Goal: Task Accomplishment & Management: Manage account settings

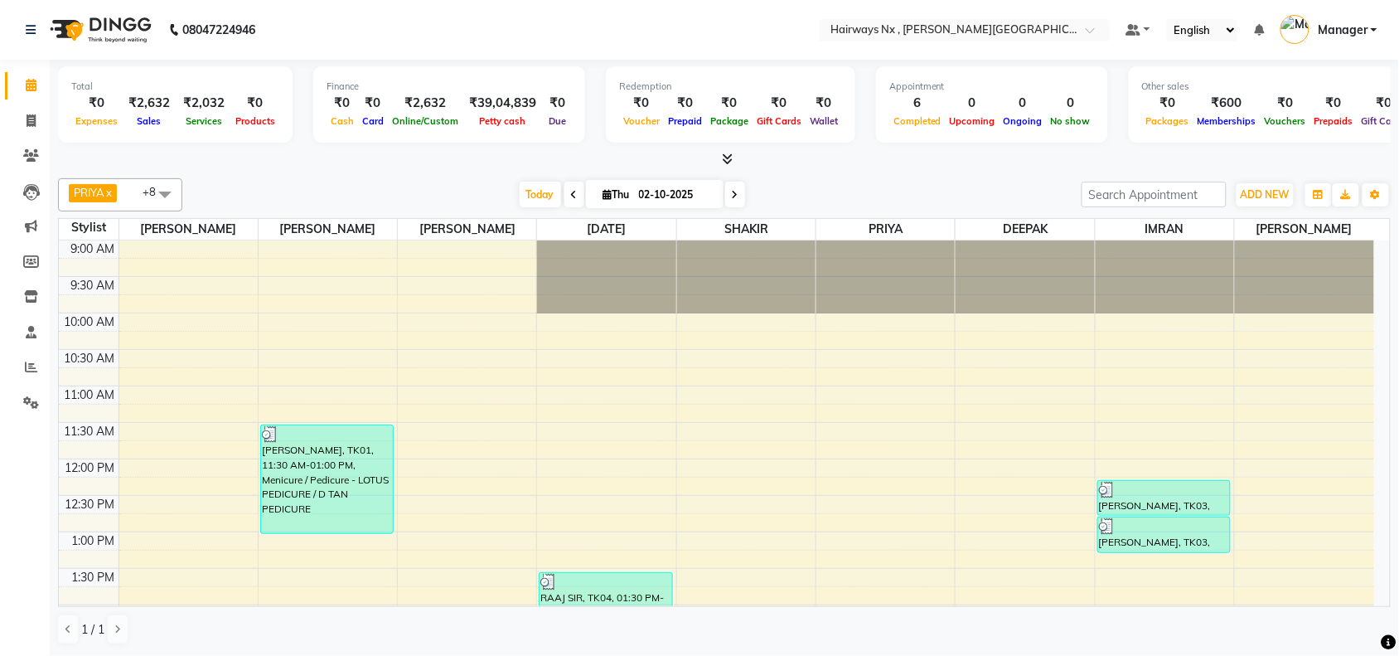
scroll to position [370, 0]
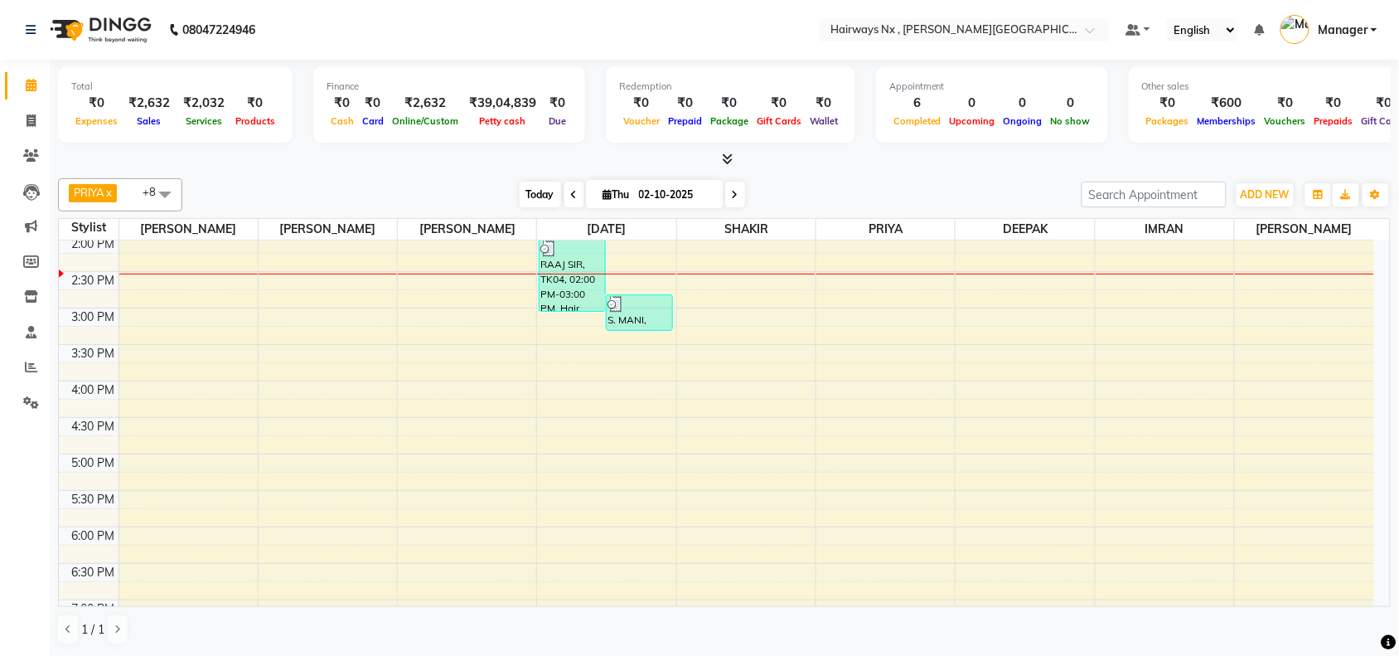
click at [535, 188] on span "Today" at bounding box center [540, 195] width 41 height 26
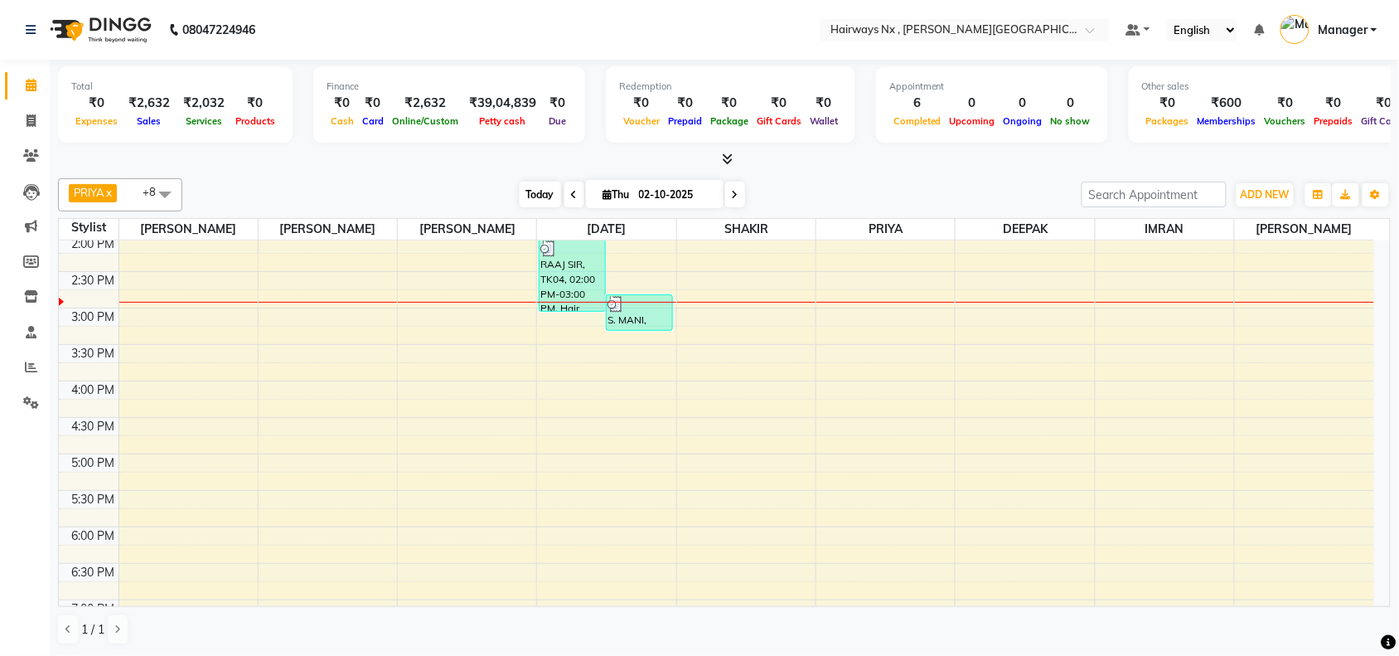
click at [527, 189] on span "Today" at bounding box center [540, 195] width 41 height 26
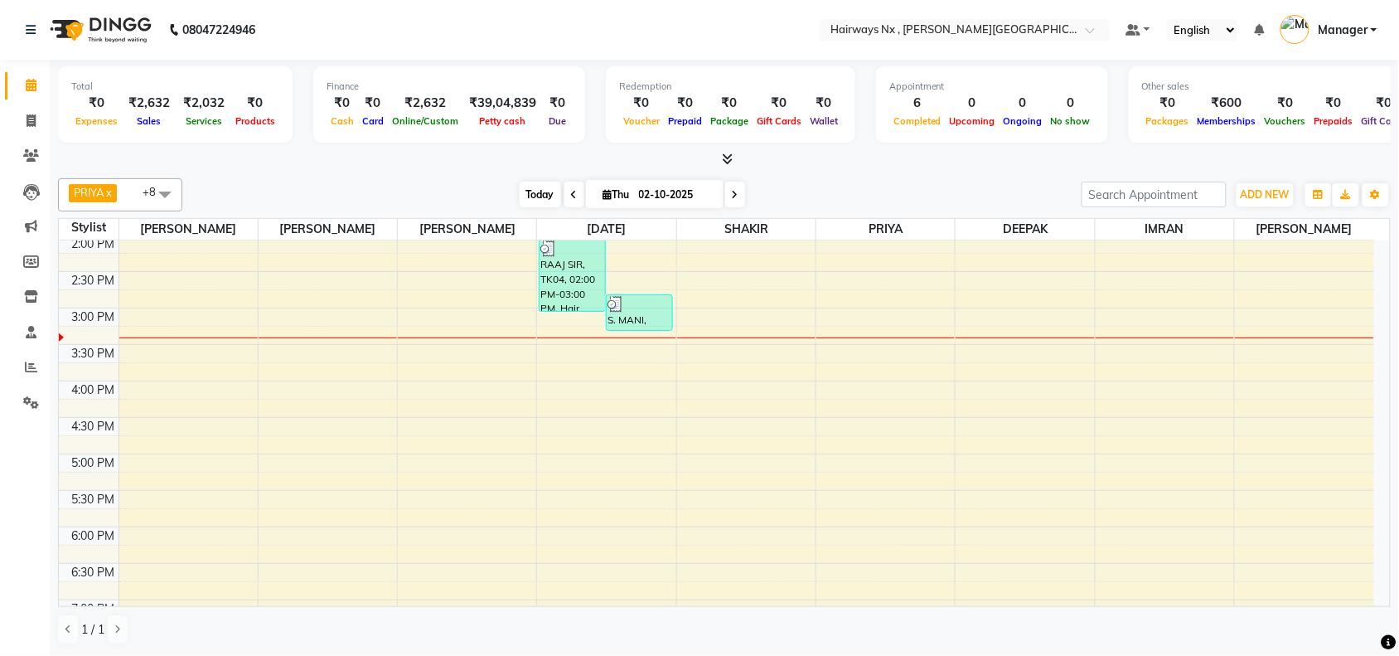
click at [543, 195] on span "Today" at bounding box center [540, 195] width 41 height 26
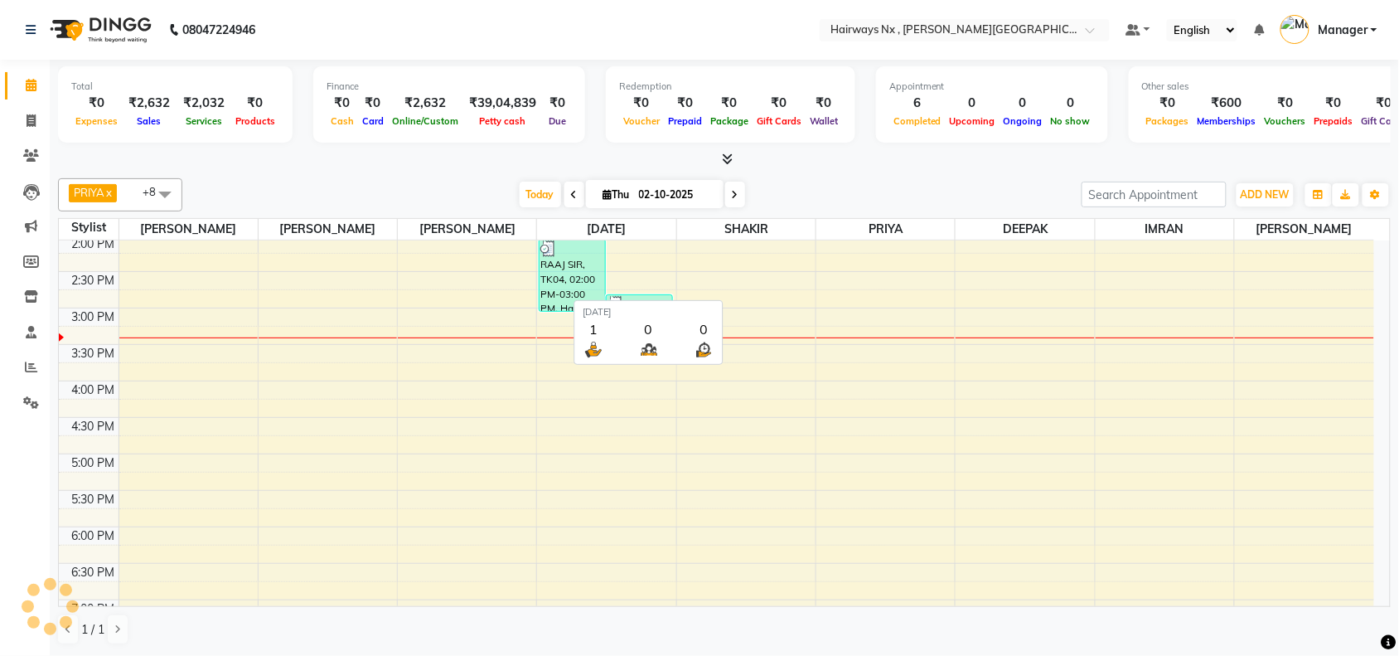
scroll to position [443, 0]
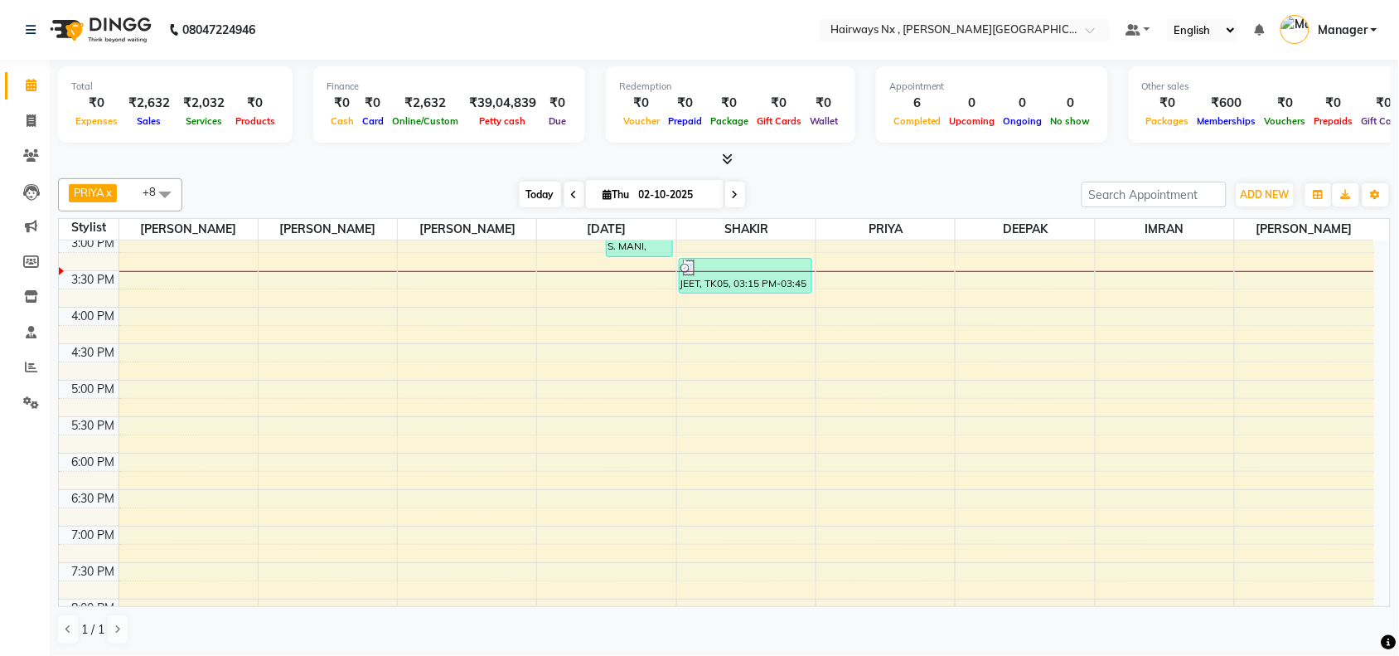
click at [525, 189] on span "Today" at bounding box center [540, 195] width 41 height 26
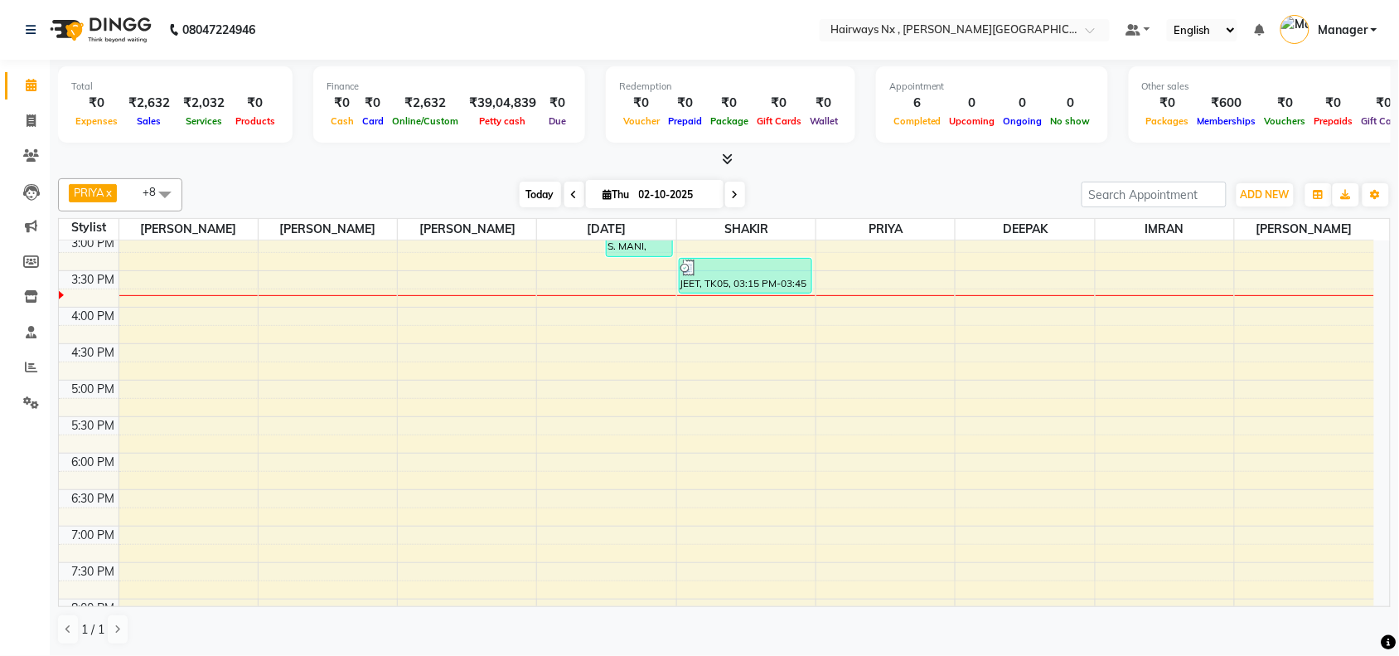
click at [520, 187] on span "Today" at bounding box center [540, 195] width 41 height 26
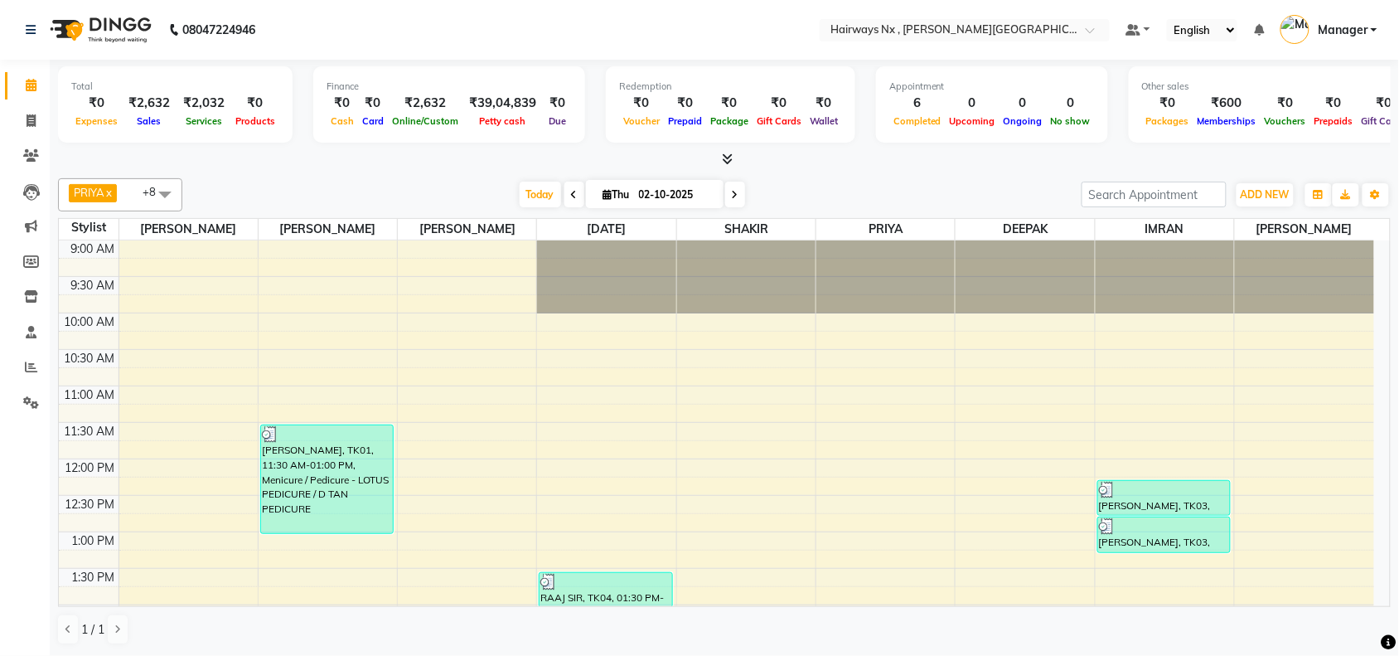
click at [0, 158] on li "Clients" at bounding box center [25, 156] width 50 height 36
click at [535, 191] on span "Today" at bounding box center [540, 195] width 41 height 26
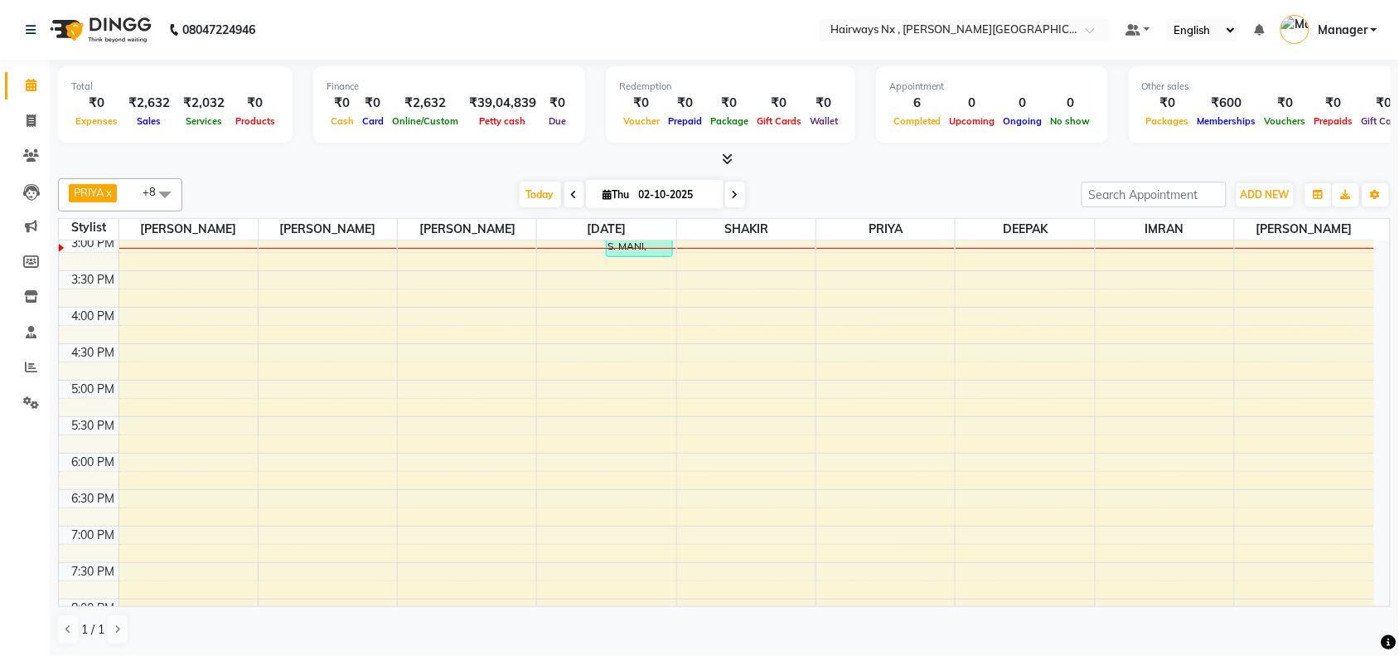
click at [474, 264] on div "9:00 AM 9:30 AM 10:00 AM 10:30 AM 11:00 AM 11:30 AM 12:00 PM 12:30 PM 1:00 PM 1…" at bounding box center [716, 307] width 1315 height 1020
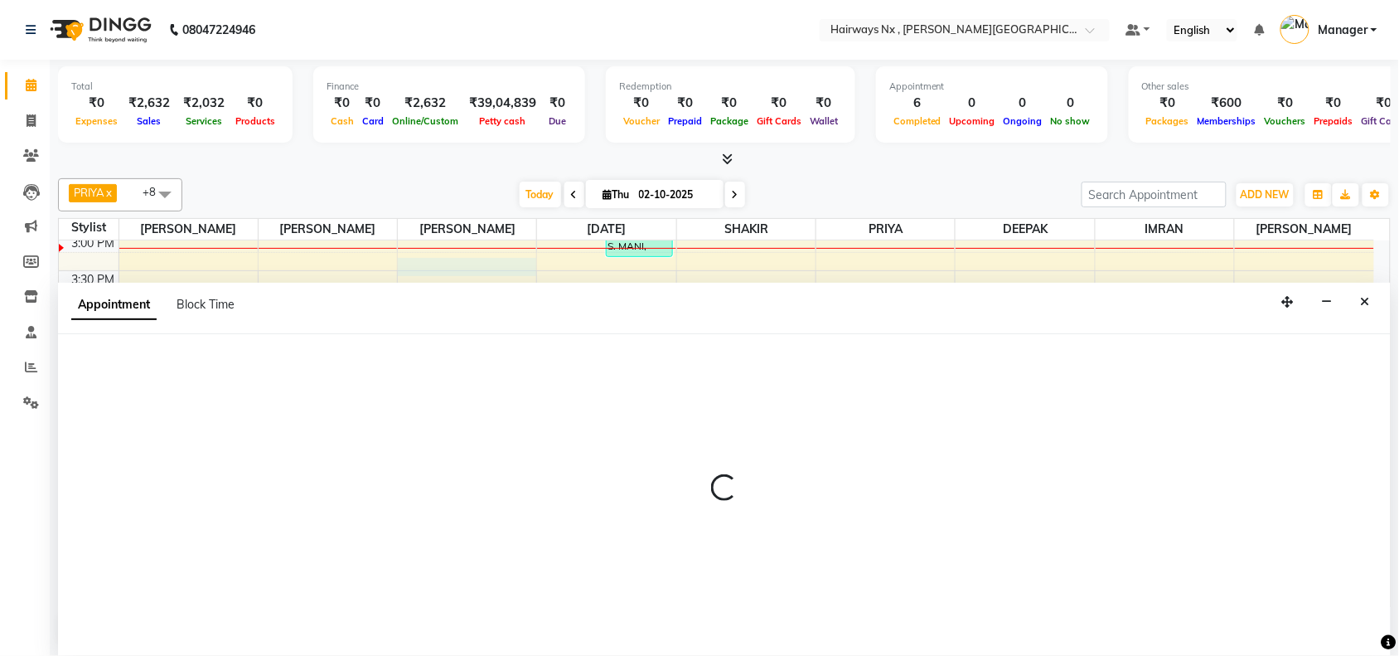
scroll to position [1, 0]
select select "12973"
select select "915"
select select "tentative"
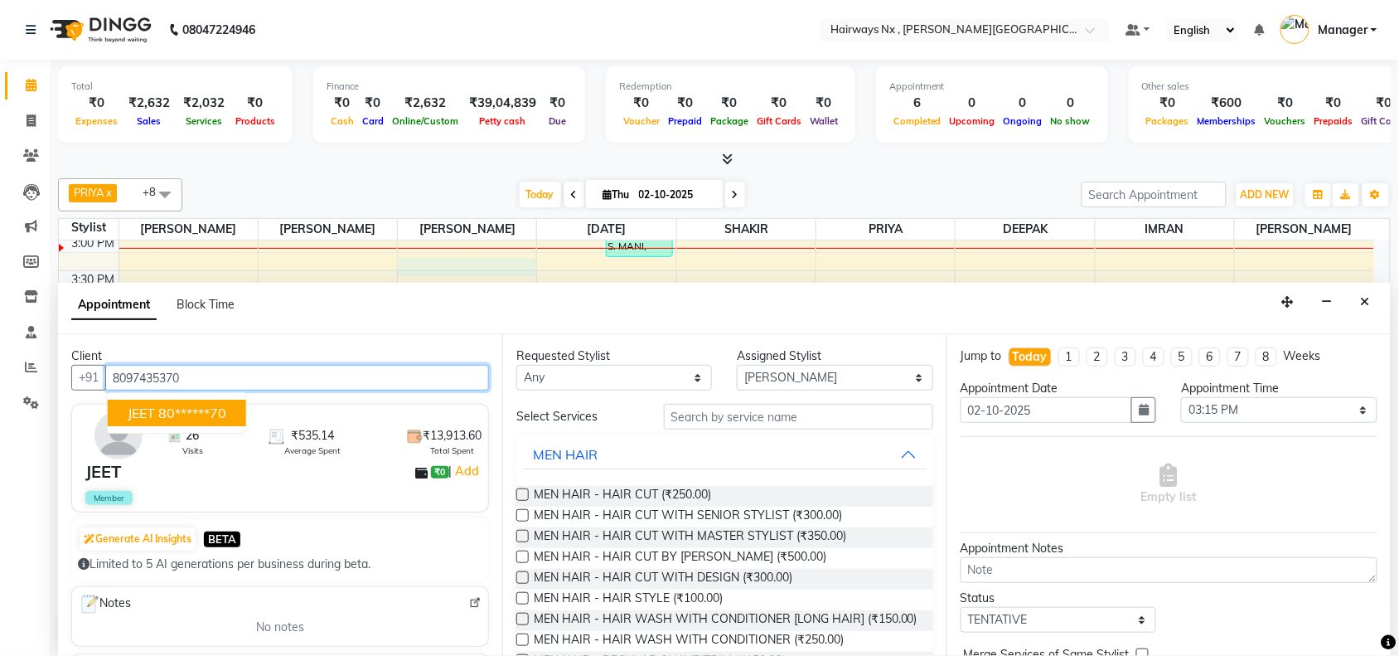
click at [172, 412] on ngb-highlight "80******70" at bounding box center [192, 412] width 68 height 17
type input "80******70"
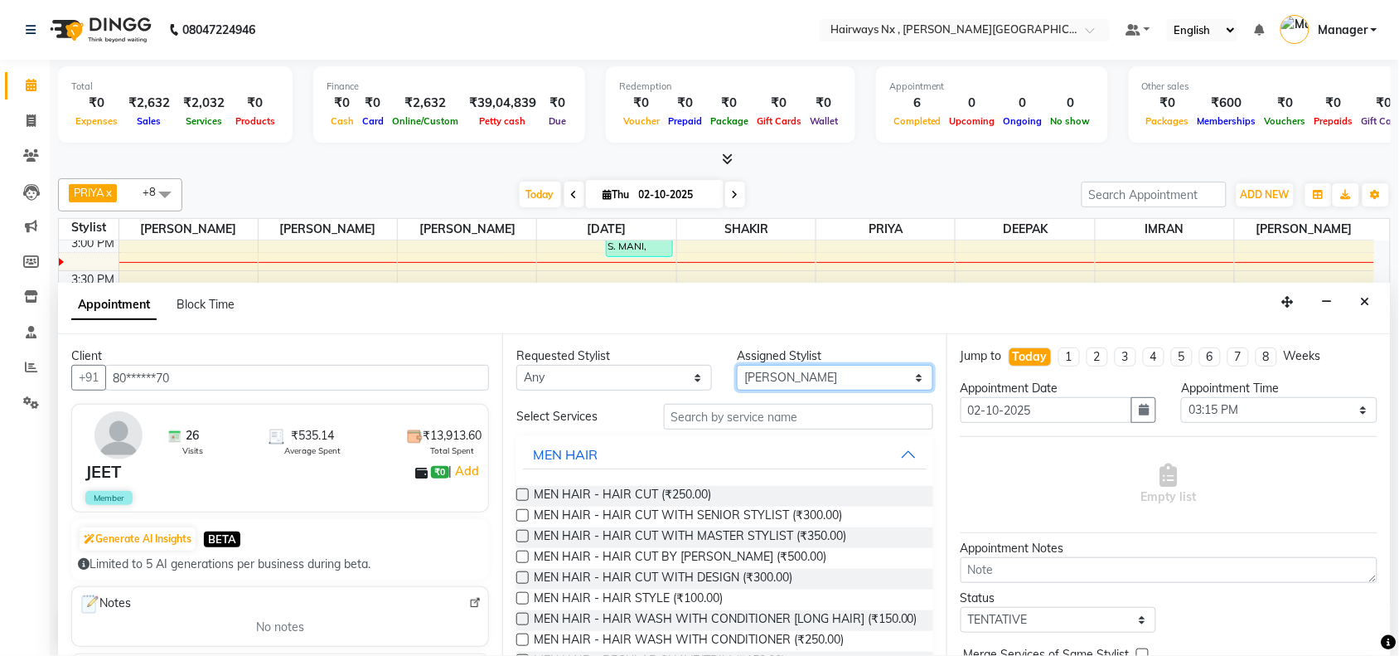
click at [751, 378] on select "Select [PERSON_NAME] DEEPAK [PERSON_NAME] [PERSON_NAME] Manager [PERSON_NAME] P…" at bounding box center [835, 378] width 196 height 26
select select "67654"
click at [738, 365] on select "Select [PERSON_NAME] DEEPAK [PERSON_NAME] [PERSON_NAME] Manager [PERSON_NAME] P…" at bounding box center [835, 378] width 196 height 26
click at [522, 536] on label at bounding box center [522, 536] width 12 height 12
click at [522, 536] on input "checkbox" at bounding box center [521, 537] width 11 height 11
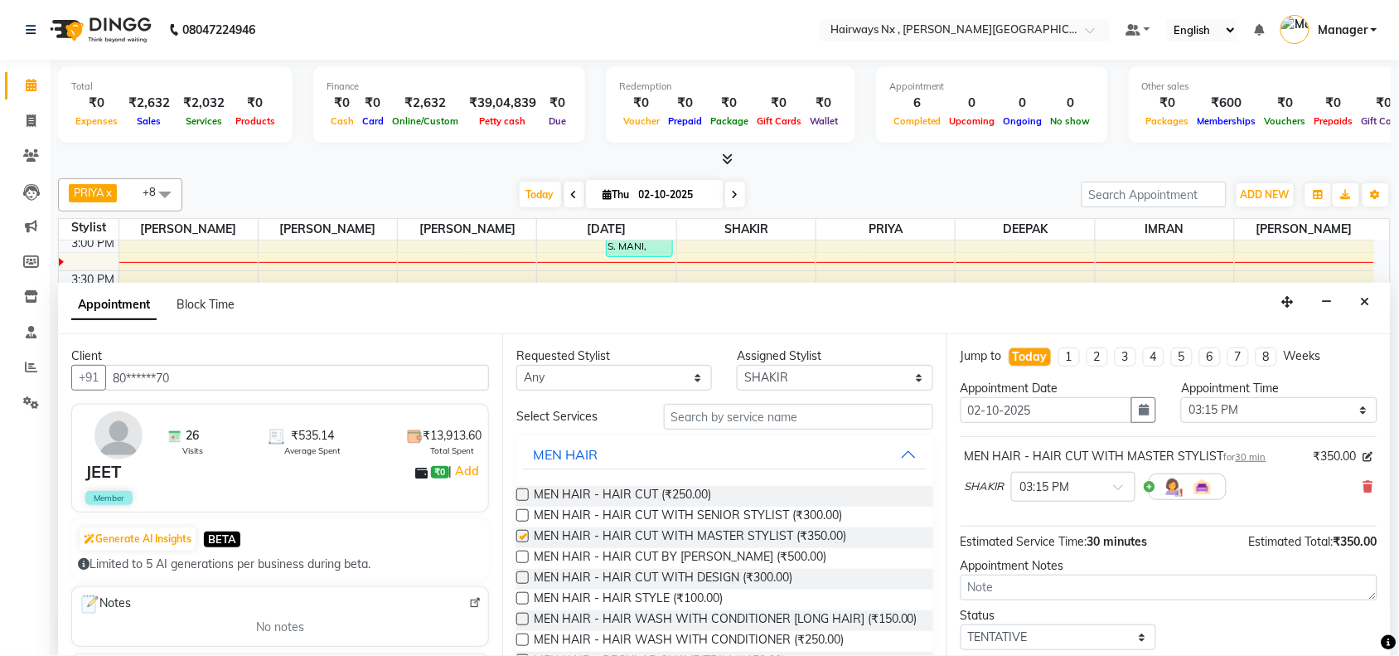
checkbox input "false"
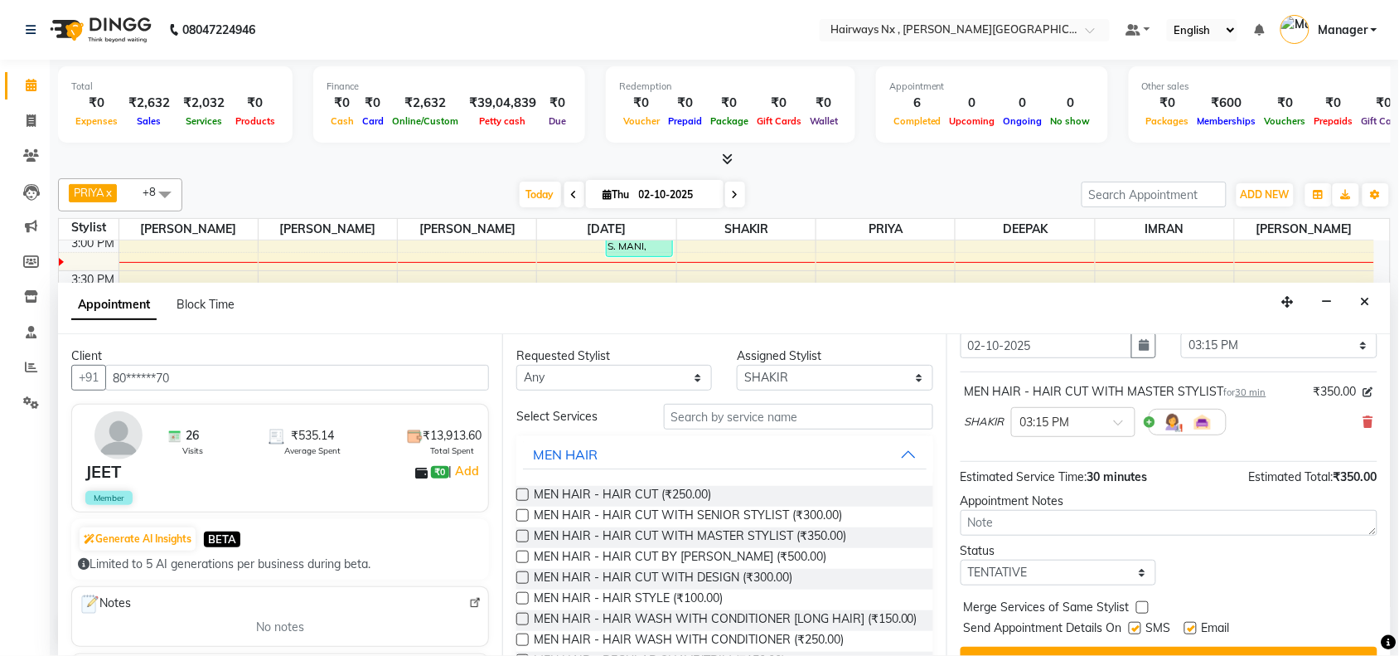
scroll to position [99, 0]
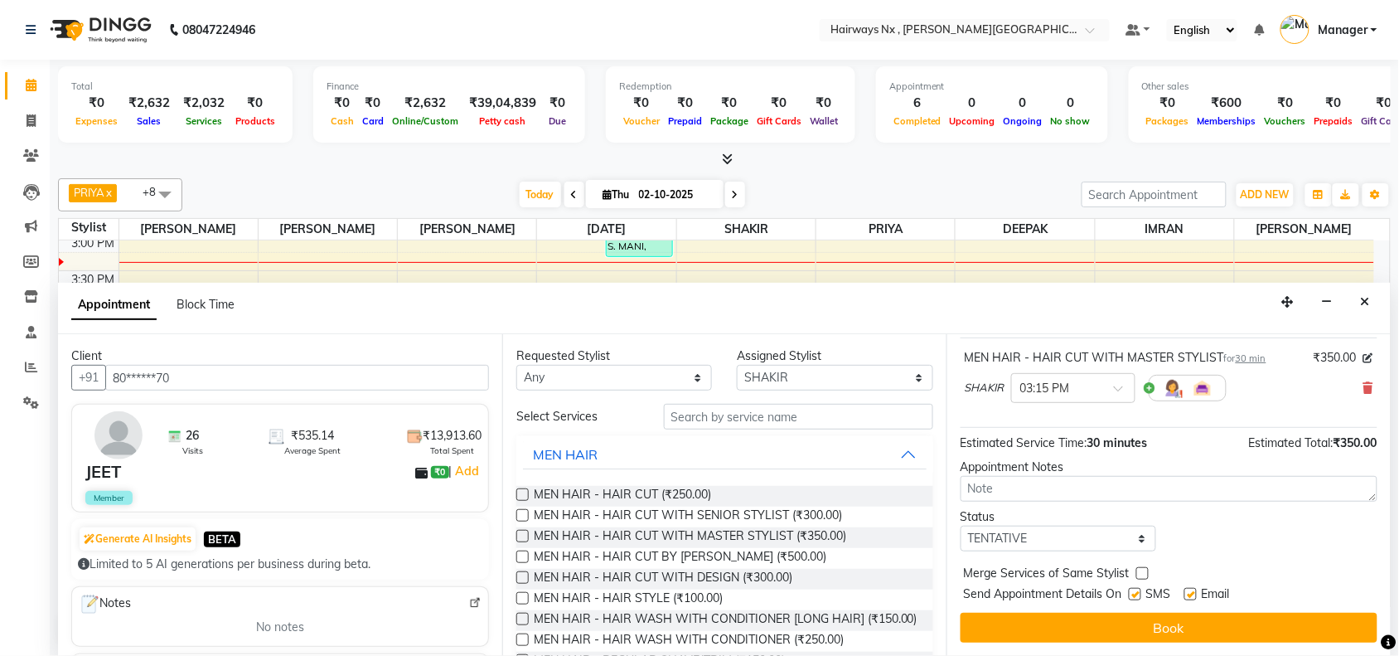
click at [1134, 598] on label at bounding box center [1135, 594] width 12 height 12
click at [1134, 598] on input "checkbox" at bounding box center [1134, 595] width 11 height 11
checkbox input "false"
click at [1189, 593] on label at bounding box center [1190, 594] width 12 height 12
click at [1189, 593] on input "checkbox" at bounding box center [1189, 595] width 11 height 11
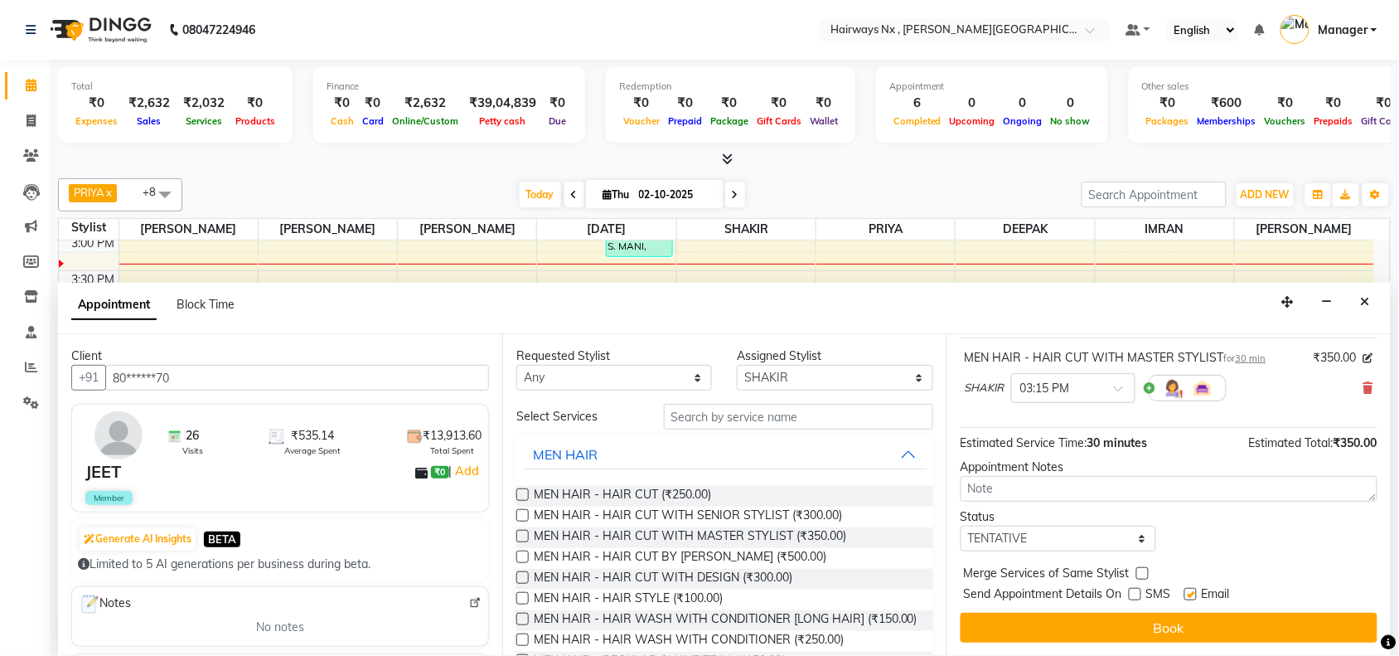
checkbox input "false"
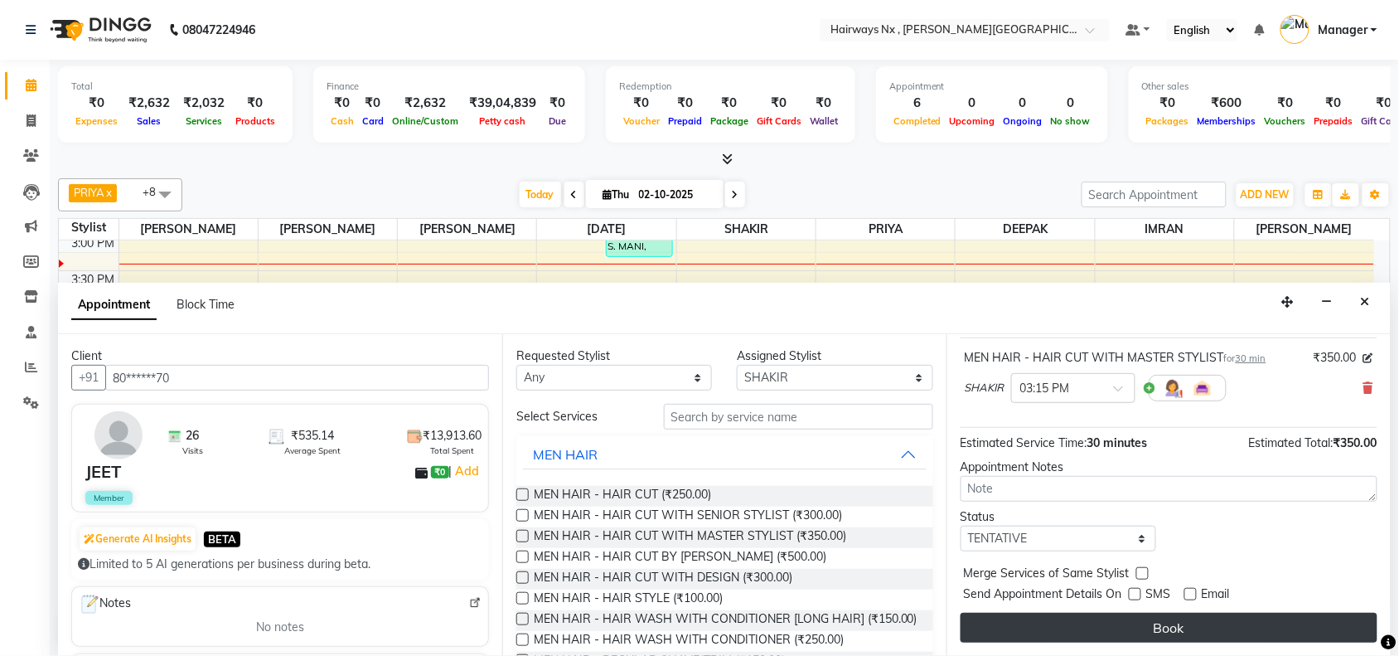
click at [1174, 622] on button "Book" at bounding box center [1169, 627] width 417 height 30
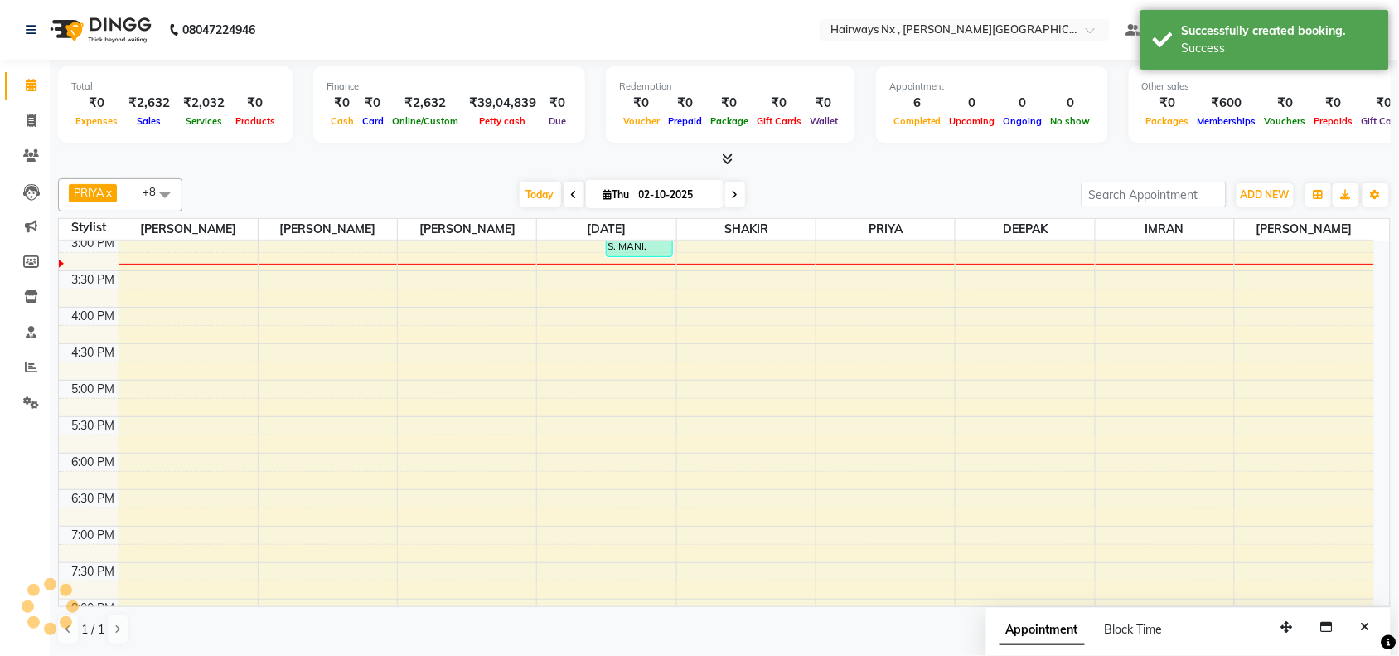
scroll to position [0, 0]
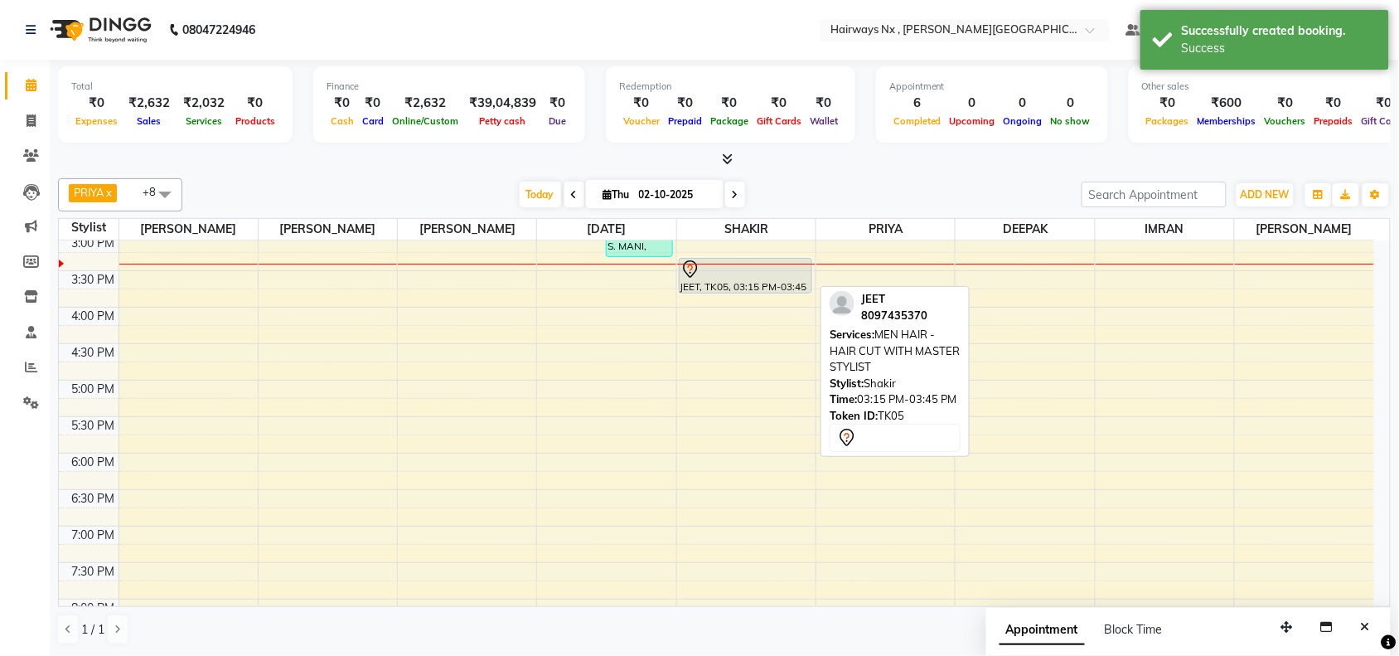
click at [751, 282] on div "JEET, TK05, 03:15 PM-03:45 PM, MEN HAIR - HAIR CUT WITH MASTER STYLIST" at bounding box center [746, 276] width 132 height 34
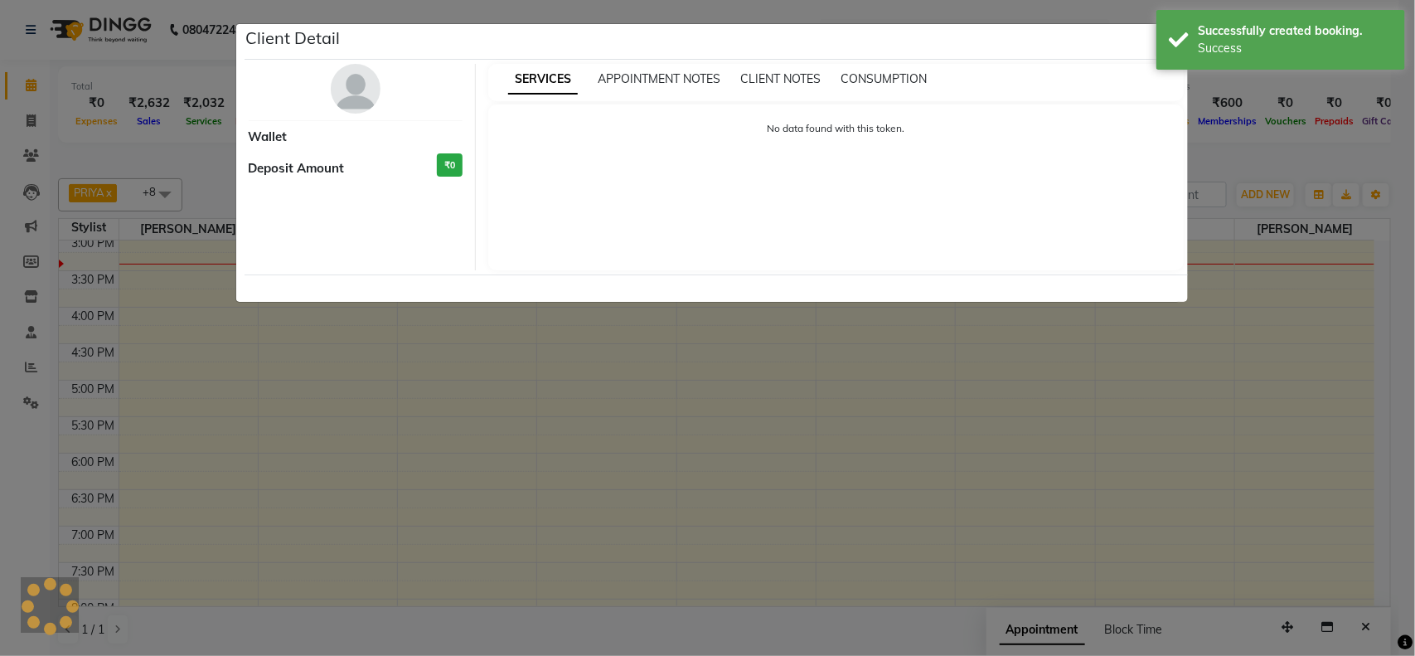
select select "7"
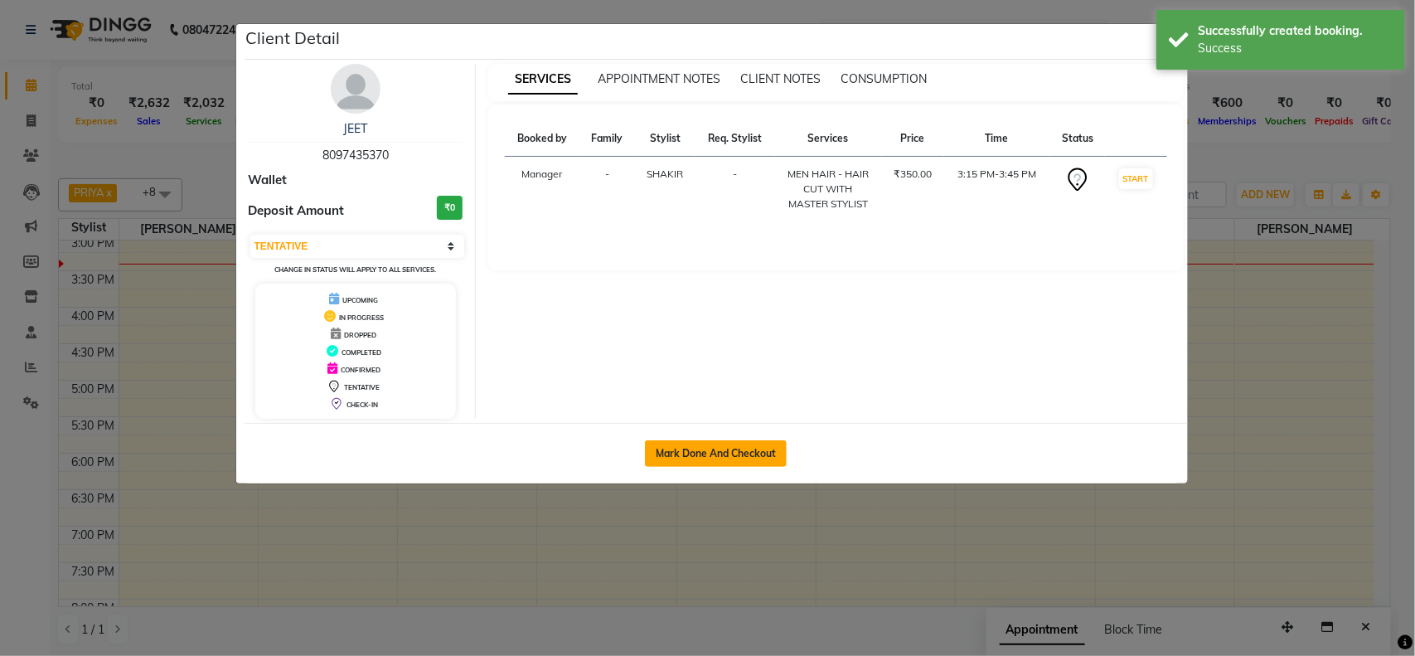
click at [678, 449] on button "Mark Done And Checkout" at bounding box center [716, 453] width 142 height 27
select select "service"
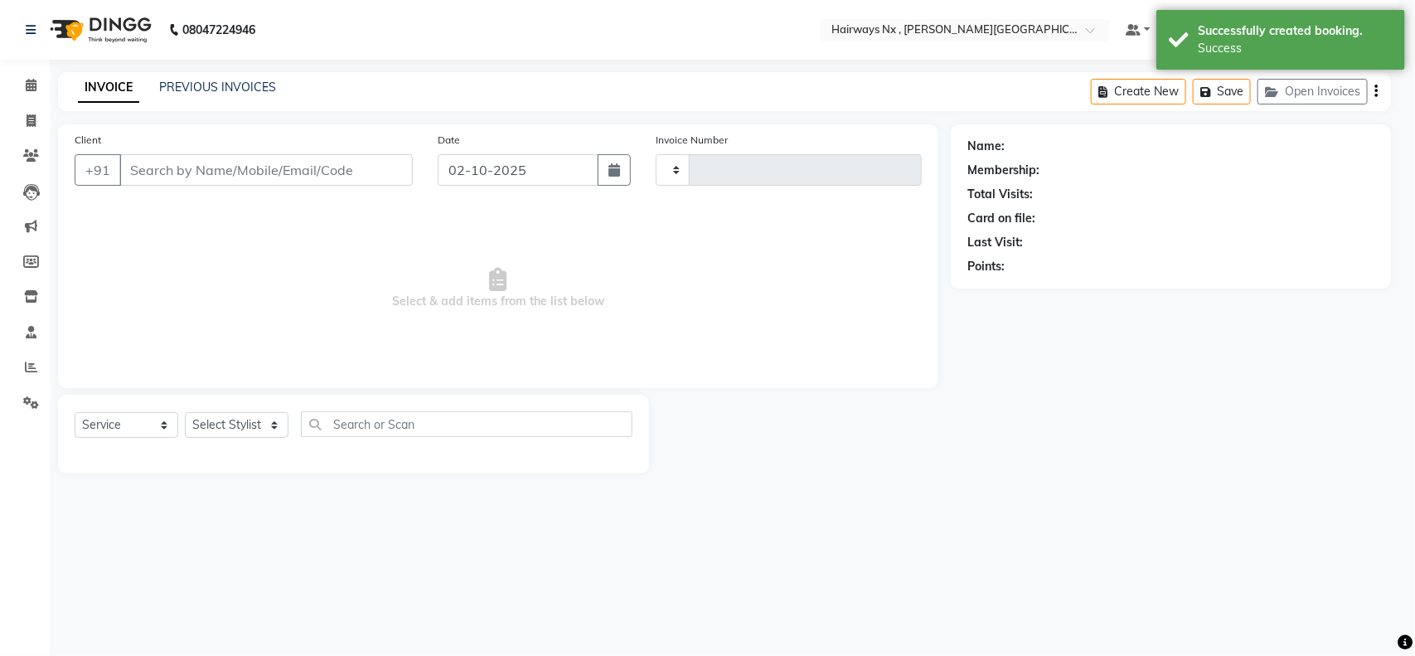
type input "1257"
select select "778"
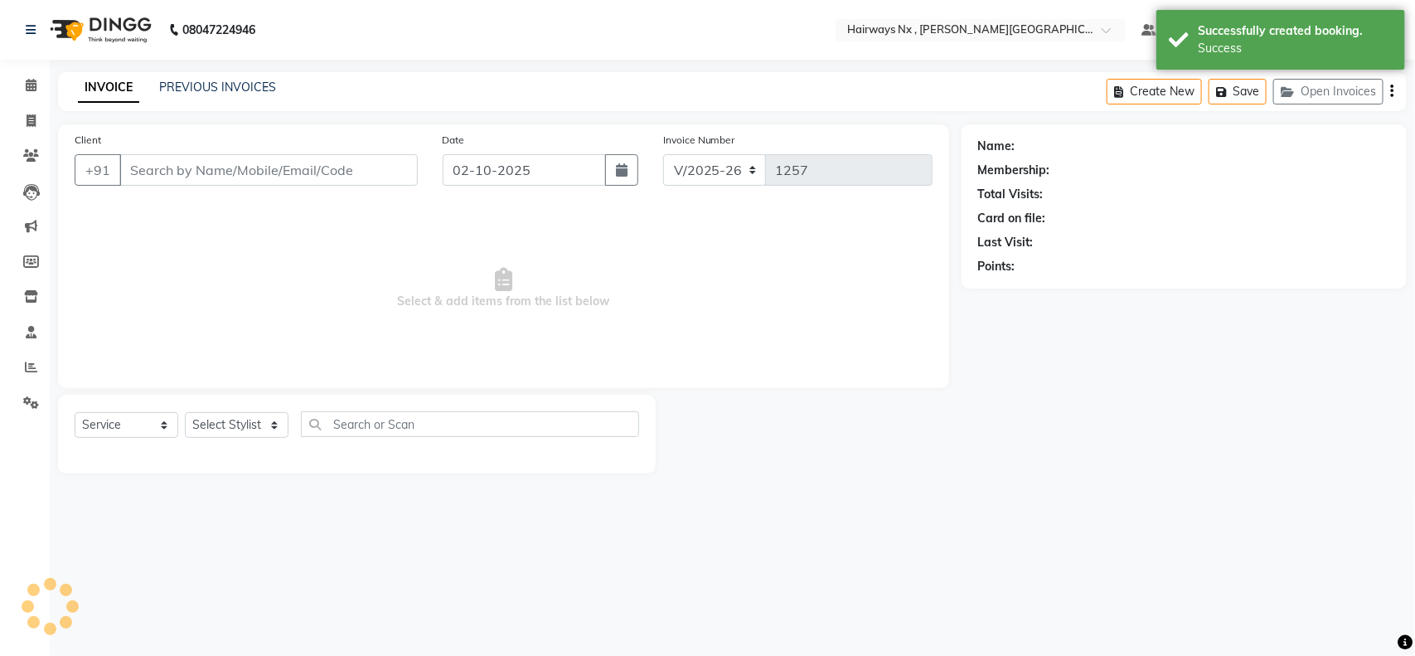
type input "80******70"
select select "67654"
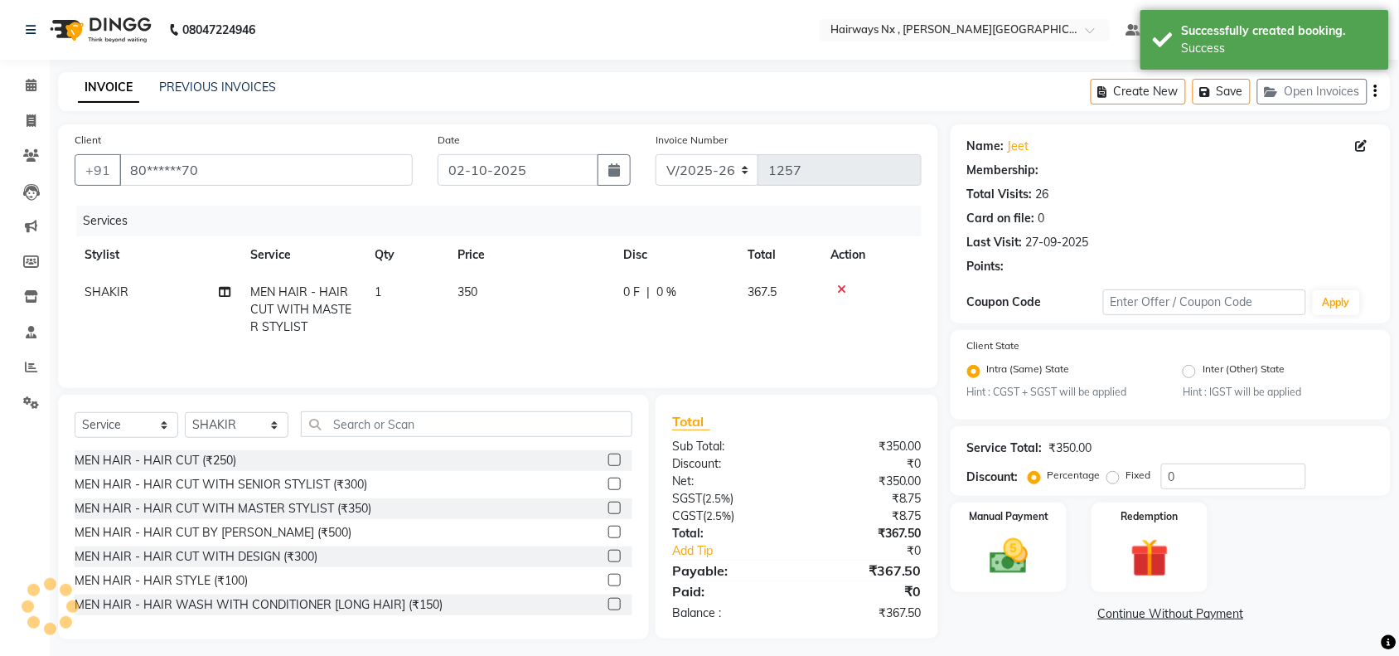
select select "1: Object"
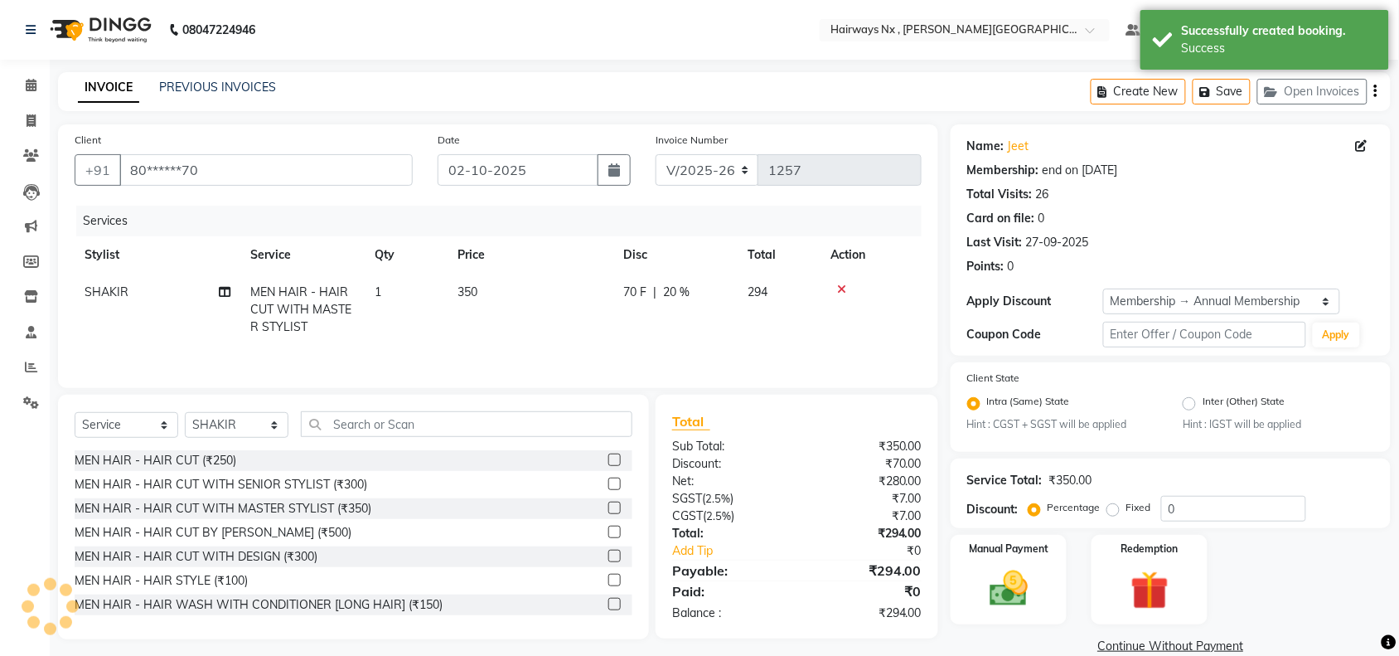
type input "20"
click at [723, 162] on select "INV/25-26 V/2025-26" at bounding box center [708, 169] width 104 height 31
select select "6959"
click at [656, 154] on select "INV/25-26 V/2025-26" at bounding box center [708, 169] width 104 height 31
type input "1080"
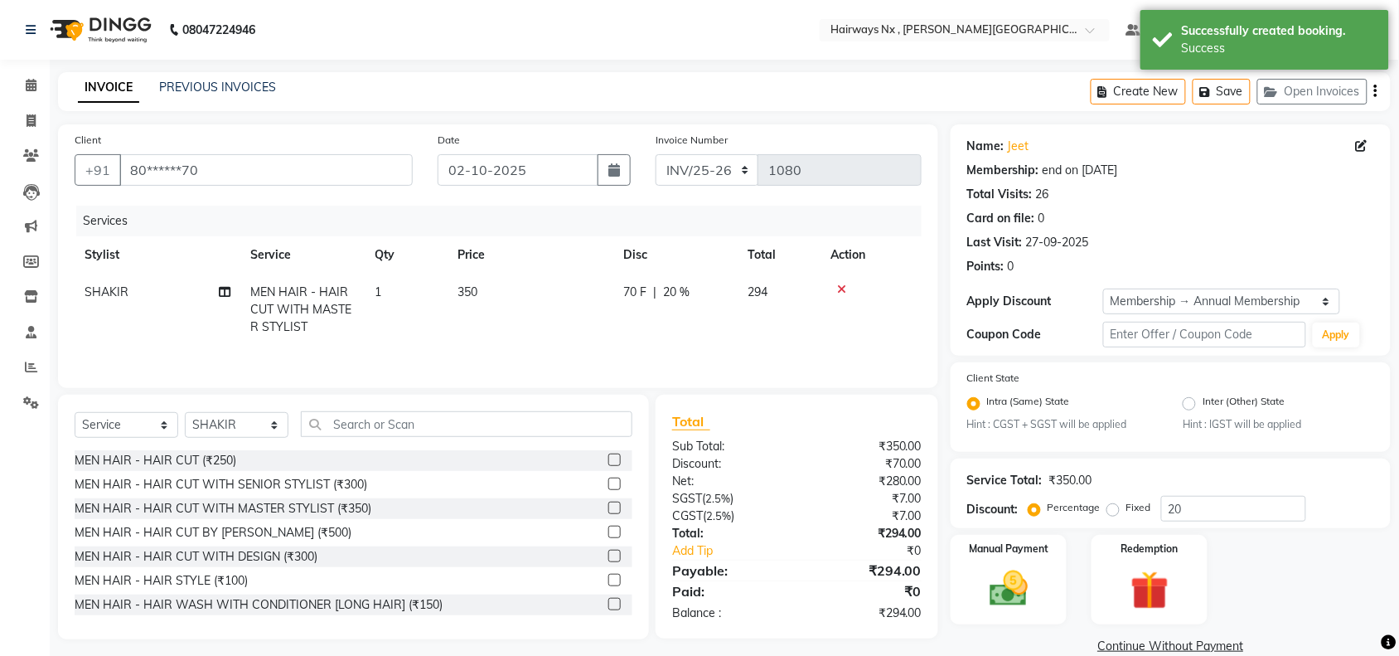
click at [1376, 92] on icon "button" at bounding box center [1375, 91] width 3 height 1
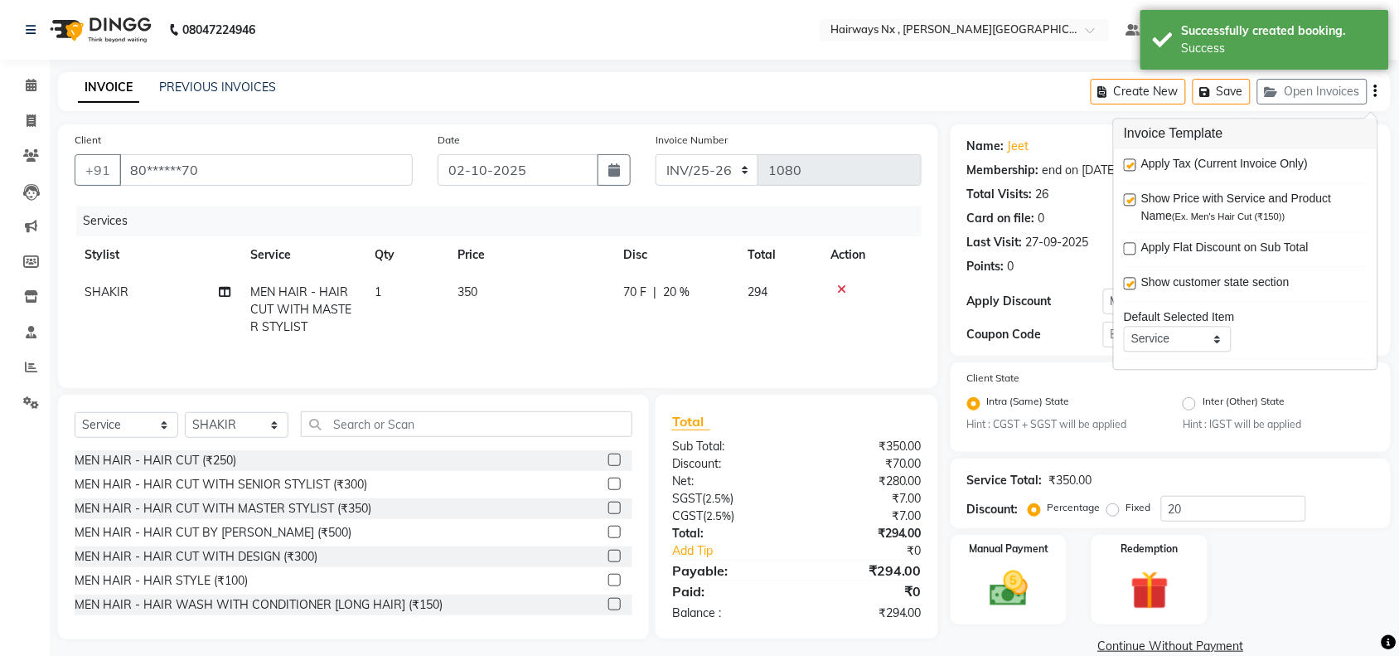
click at [1127, 163] on label at bounding box center [1130, 165] width 12 height 12
click at [1127, 163] on input "checkbox" at bounding box center [1129, 166] width 11 height 11
checkbox input "false"
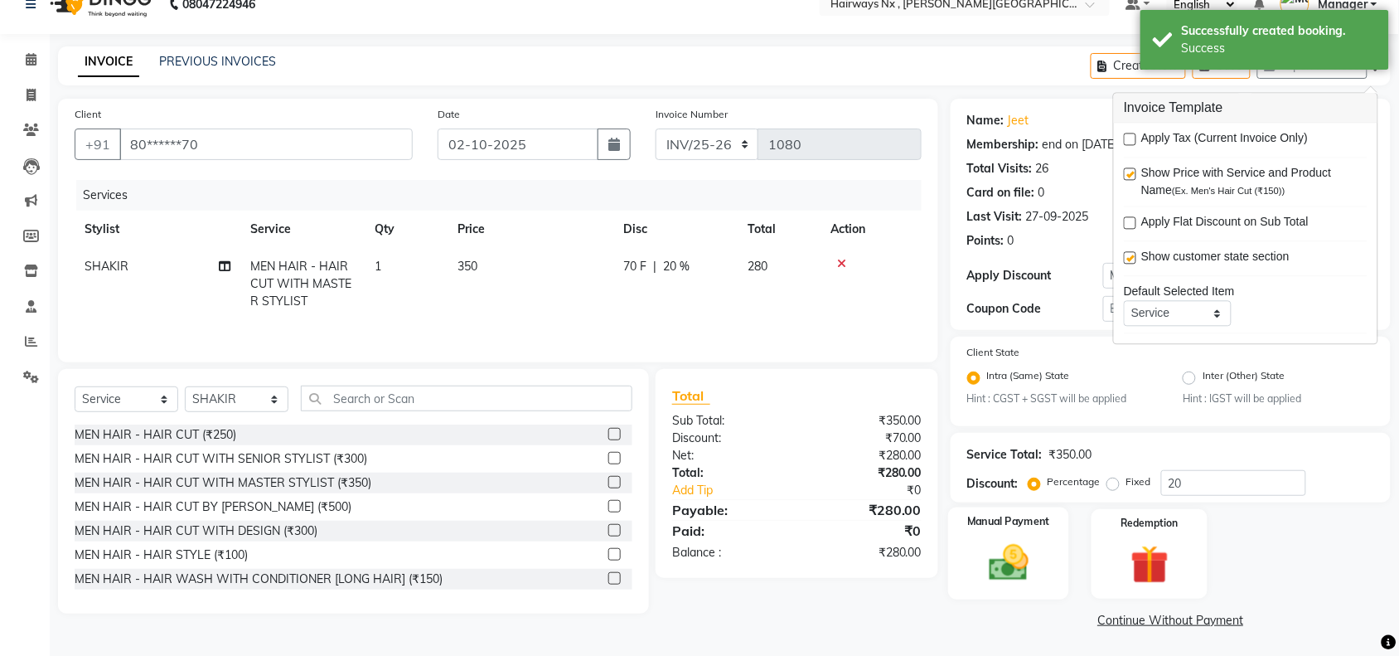
click at [1000, 540] on img at bounding box center [1008, 563] width 65 height 46
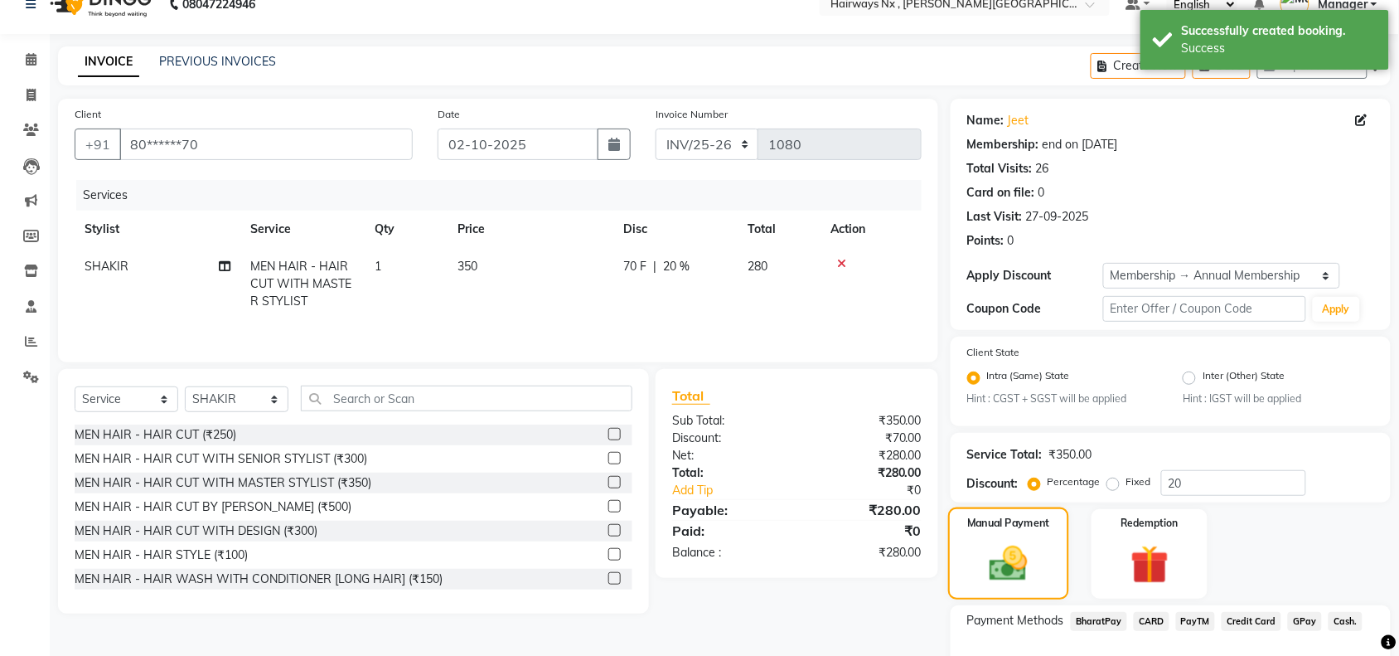
scroll to position [131, 0]
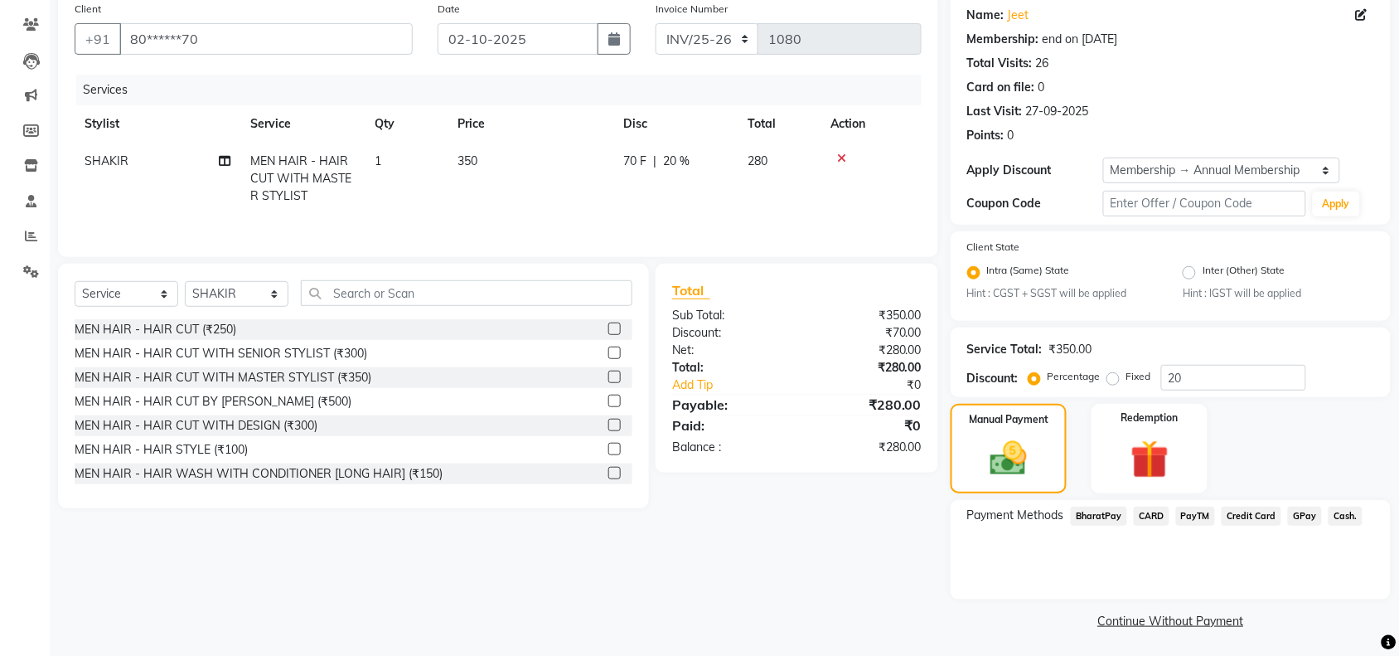
click at [1337, 516] on span "Cash." at bounding box center [1346, 515] width 34 height 19
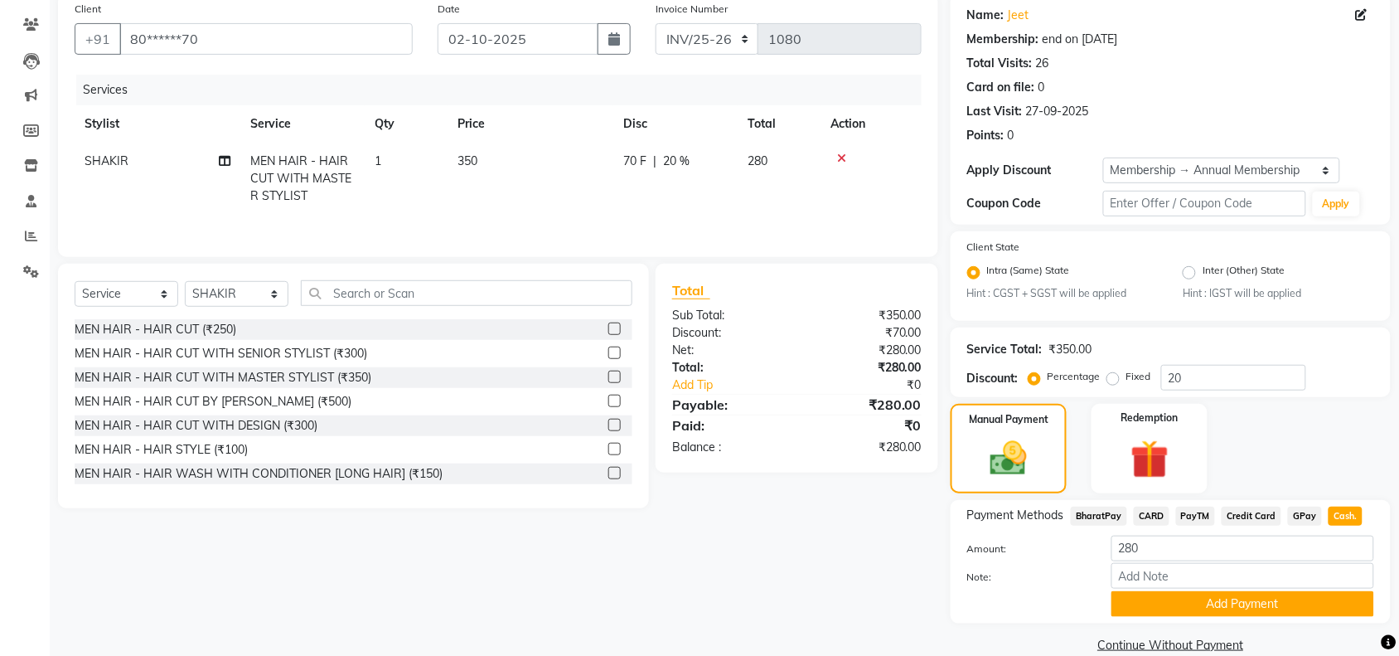
scroll to position [155, 0]
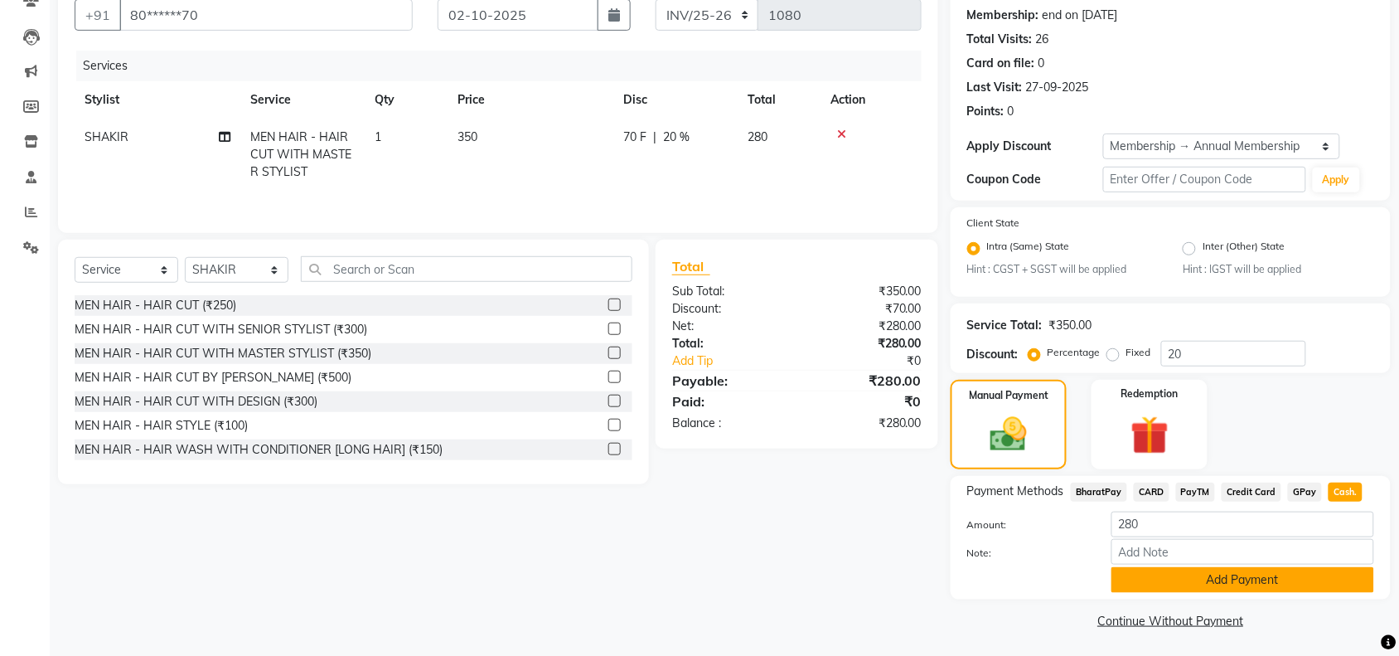
click at [1215, 577] on button "Add Payment" at bounding box center [1242, 580] width 263 height 26
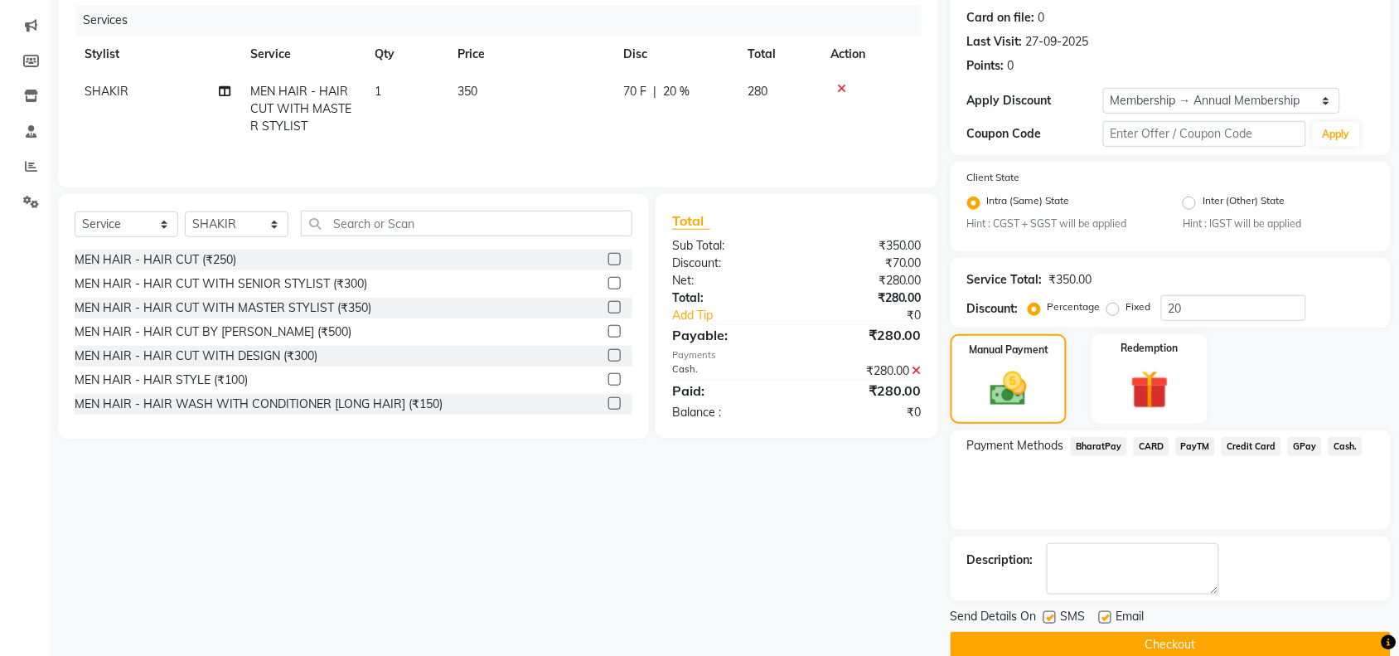
scroll to position [225, 0]
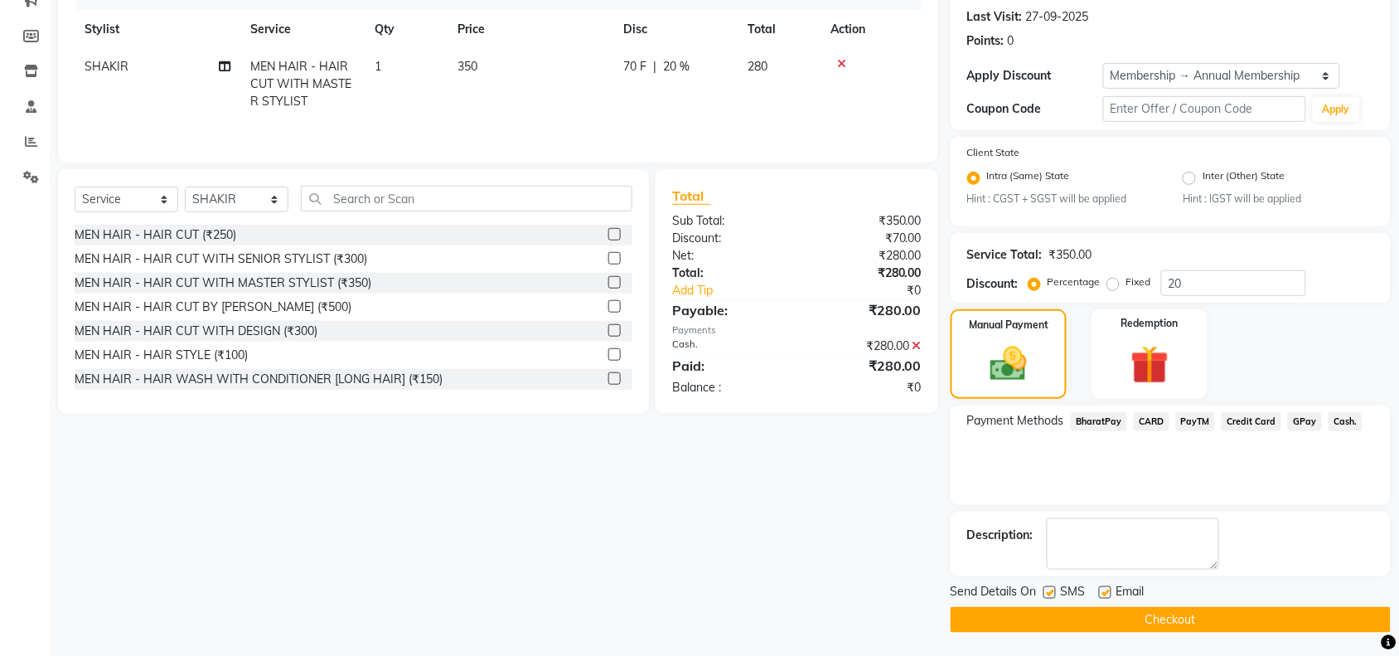
click at [1047, 591] on label at bounding box center [1049, 592] width 12 height 12
click at [1047, 591] on input "checkbox" at bounding box center [1048, 593] width 11 height 11
checkbox input "false"
click at [1099, 591] on label at bounding box center [1105, 592] width 12 height 12
click at [1099, 591] on input "checkbox" at bounding box center [1104, 593] width 11 height 11
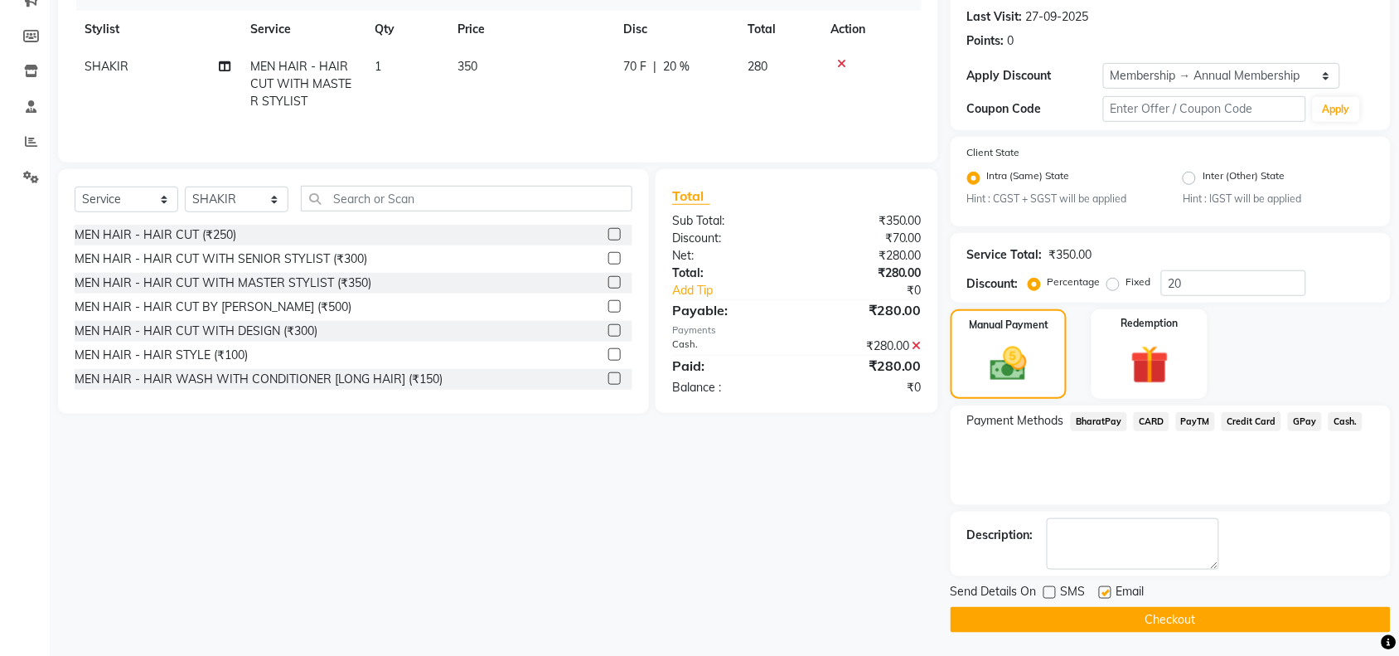
checkbox input "false"
click at [1087, 613] on button "Checkout" at bounding box center [1171, 620] width 440 height 26
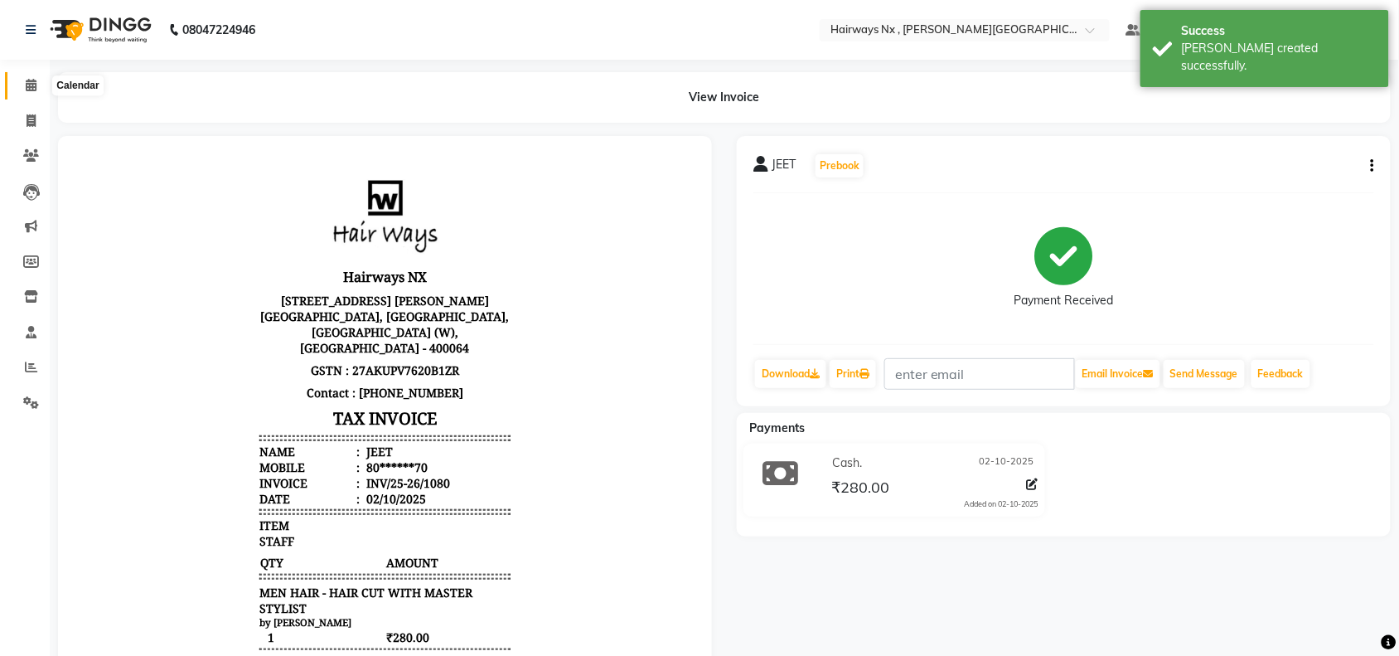
click at [27, 88] on icon at bounding box center [31, 85] width 11 height 12
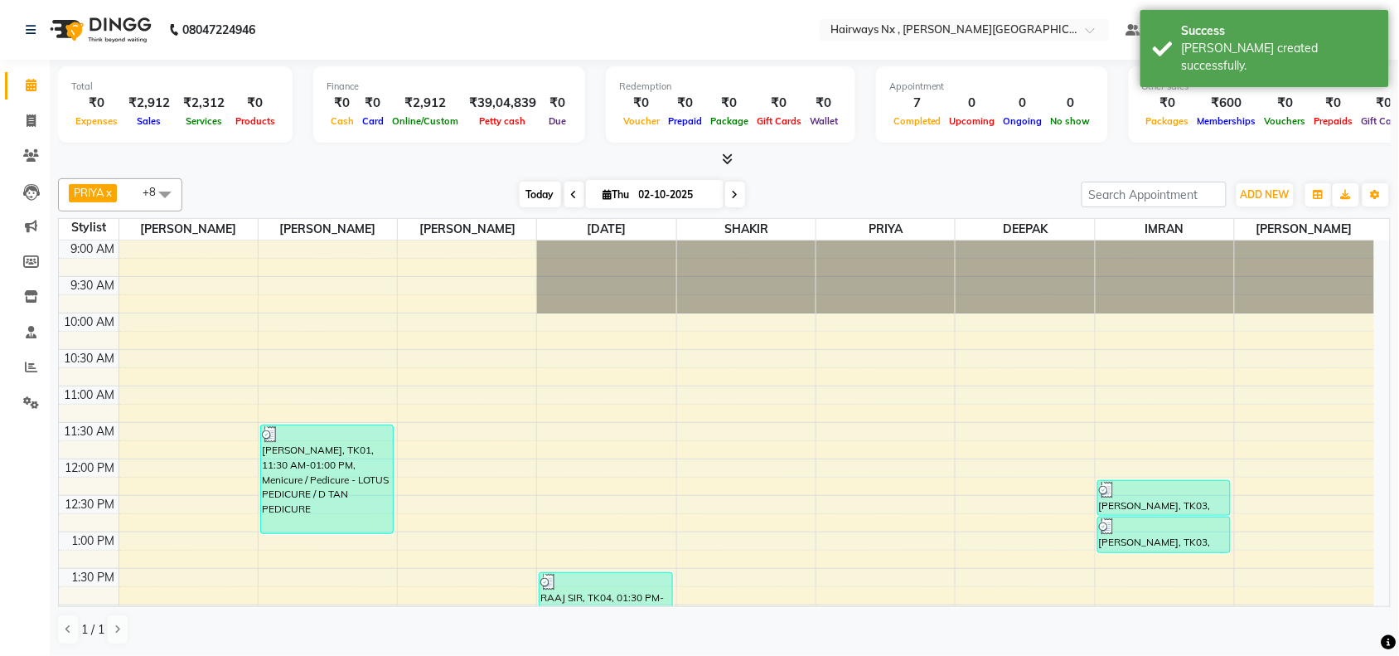
click at [528, 193] on span "Today" at bounding box center [540, 195] width 41 height 26
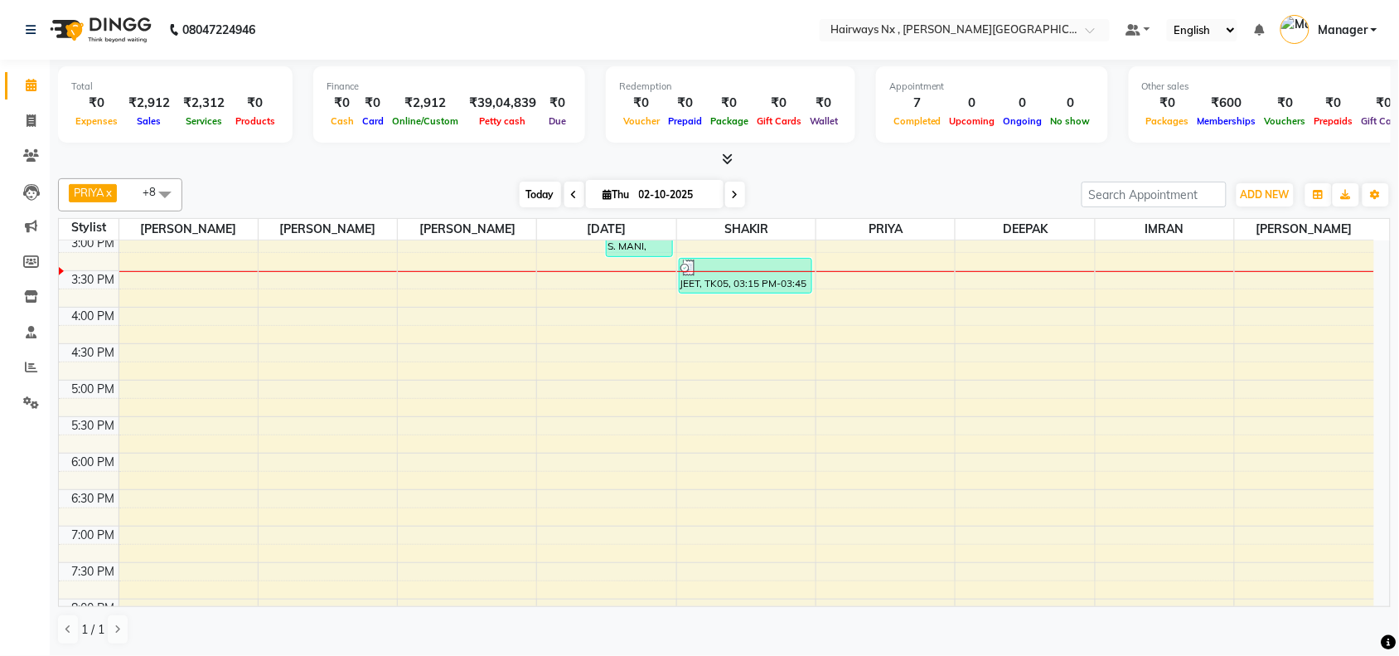
click at [540, 200] on span "Today" at bounding box center [540, 195] width 41 height 26
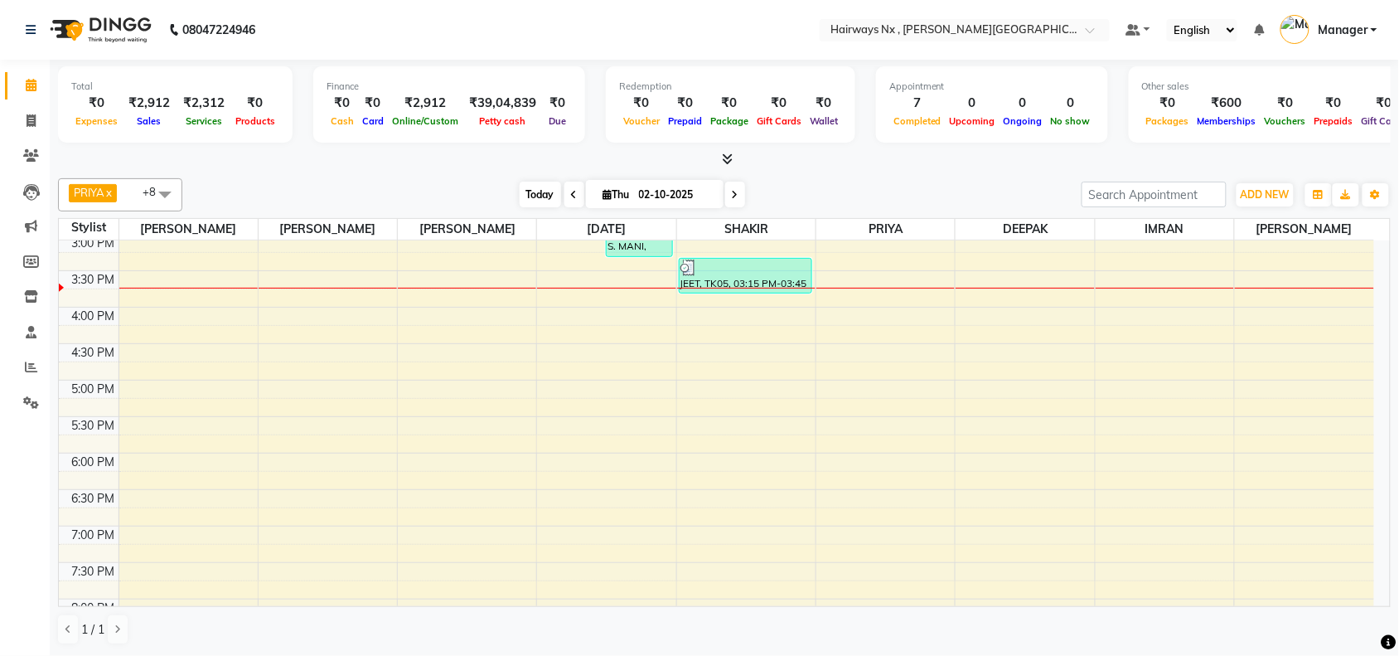
click at [541, 186] on span "Today" at bounding box center [540, 195] width 41 height 26
click at [608, 282] on div "9:00 AM 9:30 AM 10:00 AM 10:30 AM 11:00 AM 11:30 AM 12:00 PM 12:30 PM 1:00 PM 1…" at bounding box center [716, 307] width 1315 height 1020
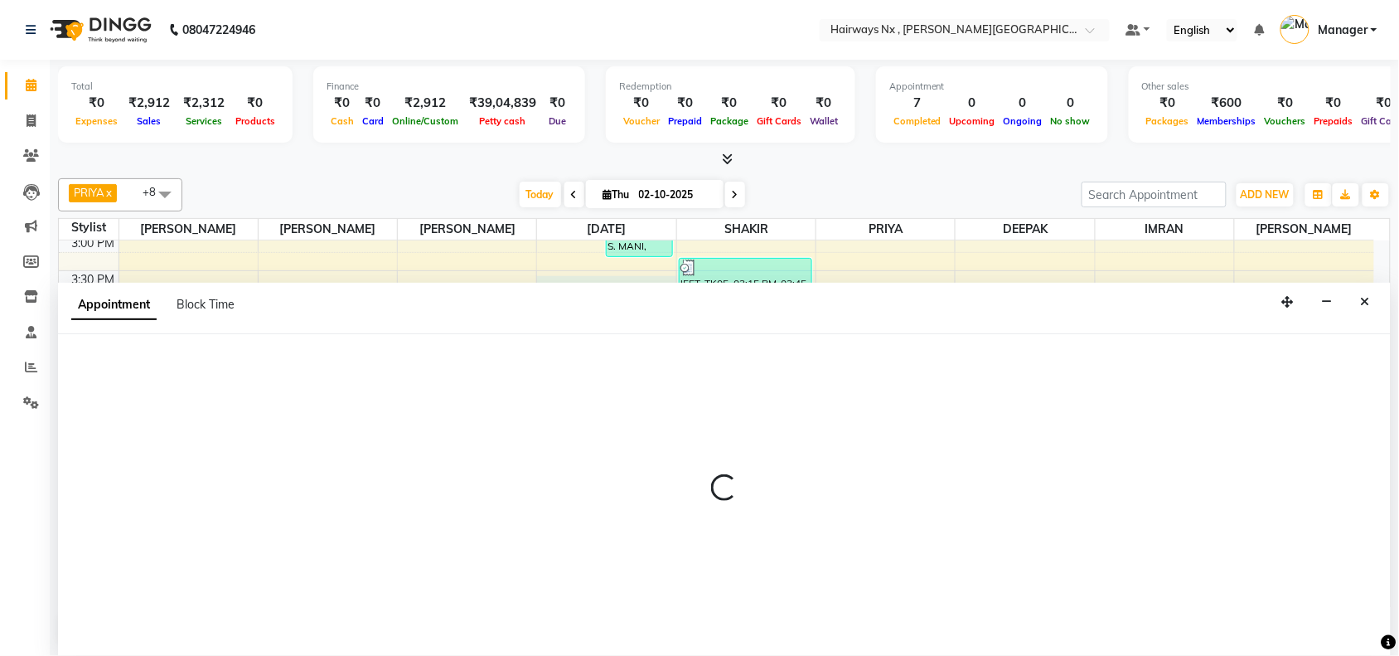
scroll to position [1, 0]
select select "66431"
select select "930"
select select "tentative"
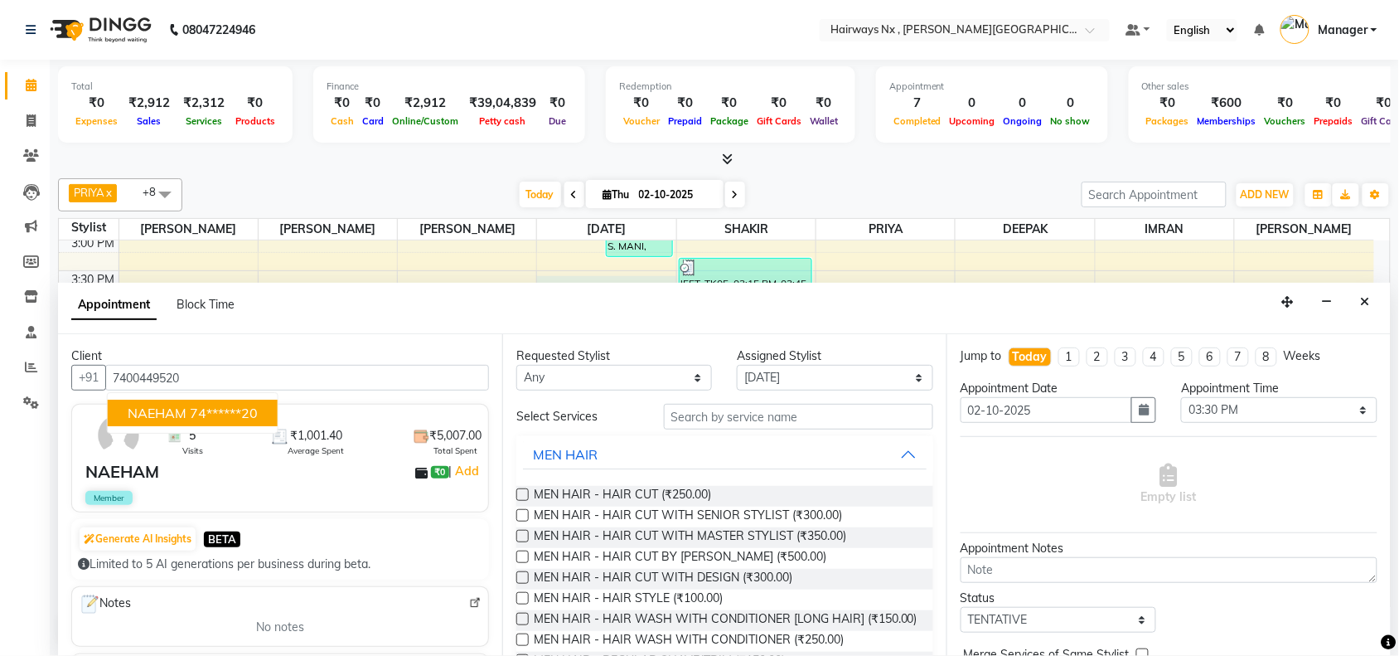
click at [177, 412] on span "NAEHAM" at bounding box center [157, 412] width 59 height 17
type input "74******20"
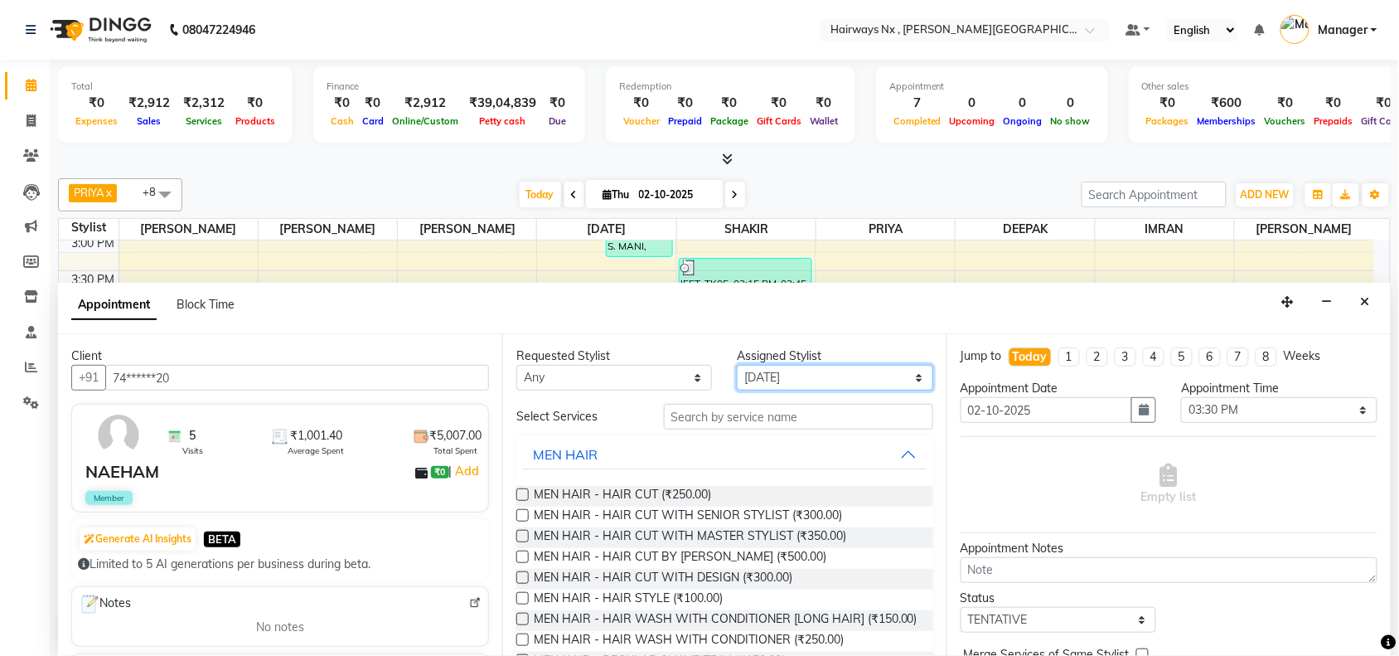
click at [775, 370] on select "Select [PERSON_NAME] DEEPAK [PERSON_NAME] [PERSON_NAME] Manager [PERSON_NAME] P…" at bounding box center [835, 378] width 196 height 26
select select "12973"
click at [738, 365] on select "Select [PERSON_NAME] DEEPAK [PERSON_NAME] [PERSON_NAME] Manager [PERSON_NAME] P…" at bounding box center [835, 378] width 196 height 26
click at [516, 512] on label at bounding box center [522, 515] width 12 height 12
click at [516, 512] on input "checkbox" at bounding box center [521, 516] width 11 height 11
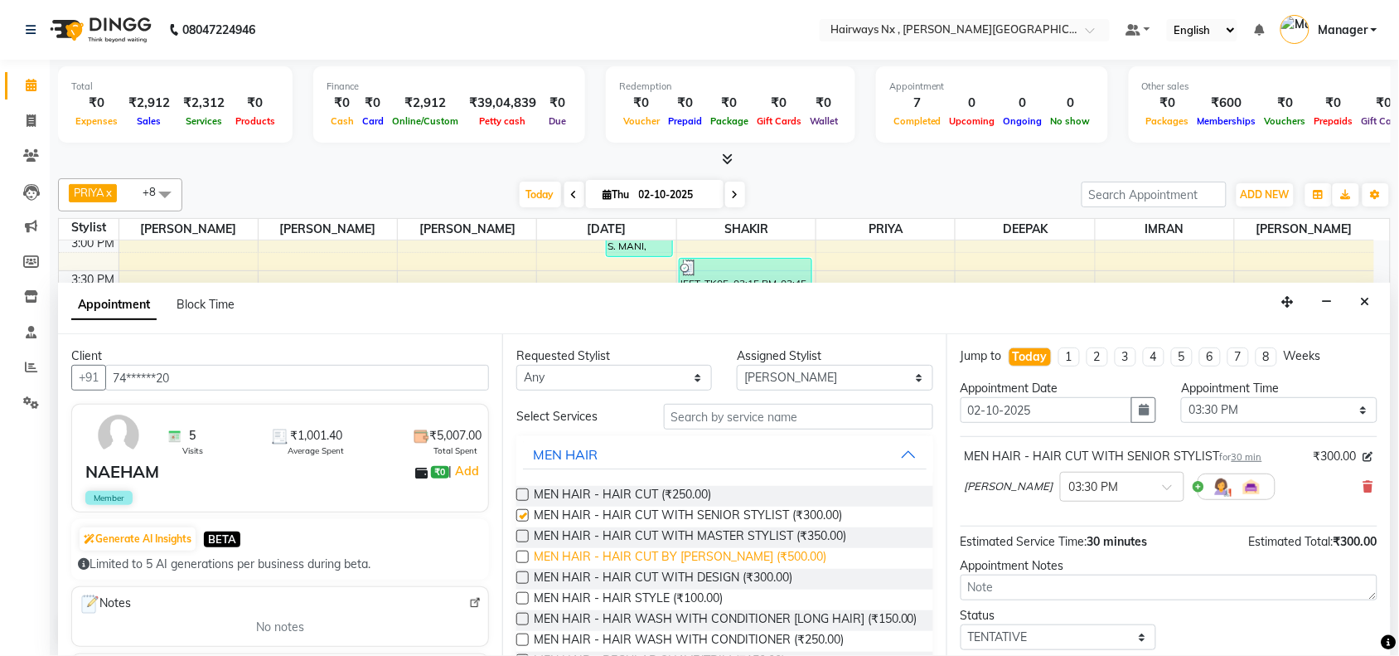
checkbox input "false"
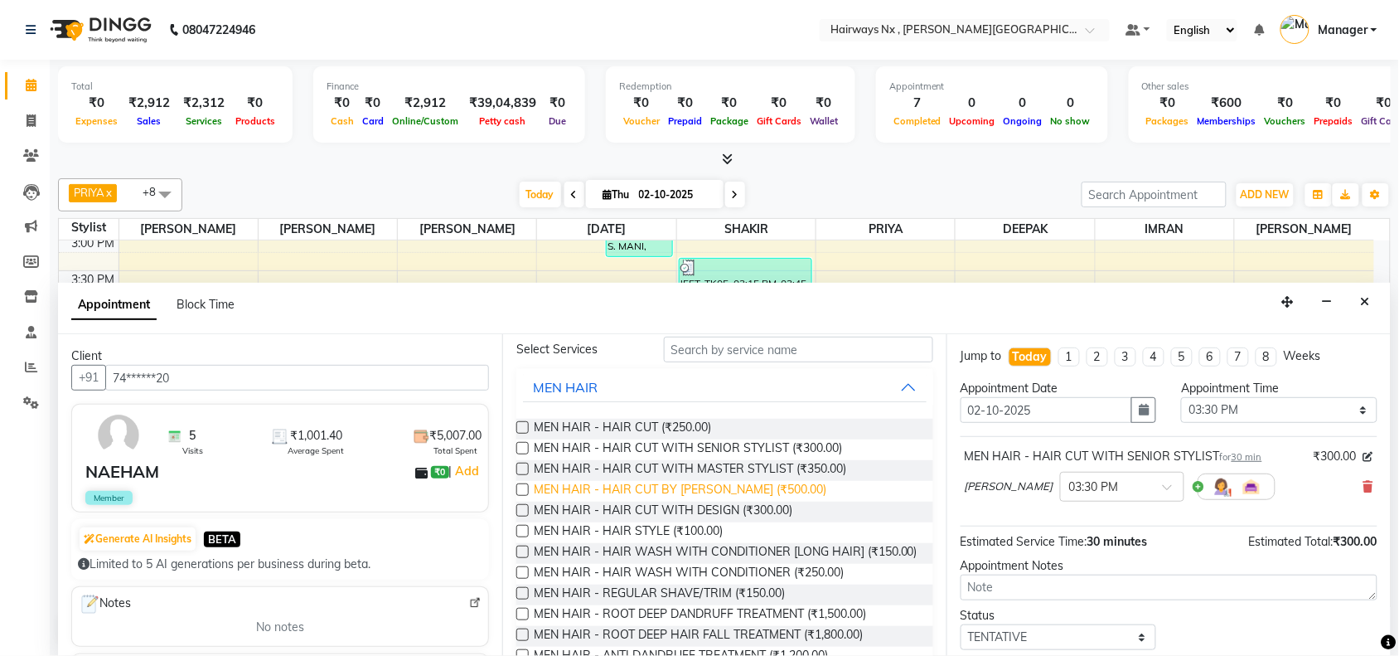
scroll to position [104, 0]
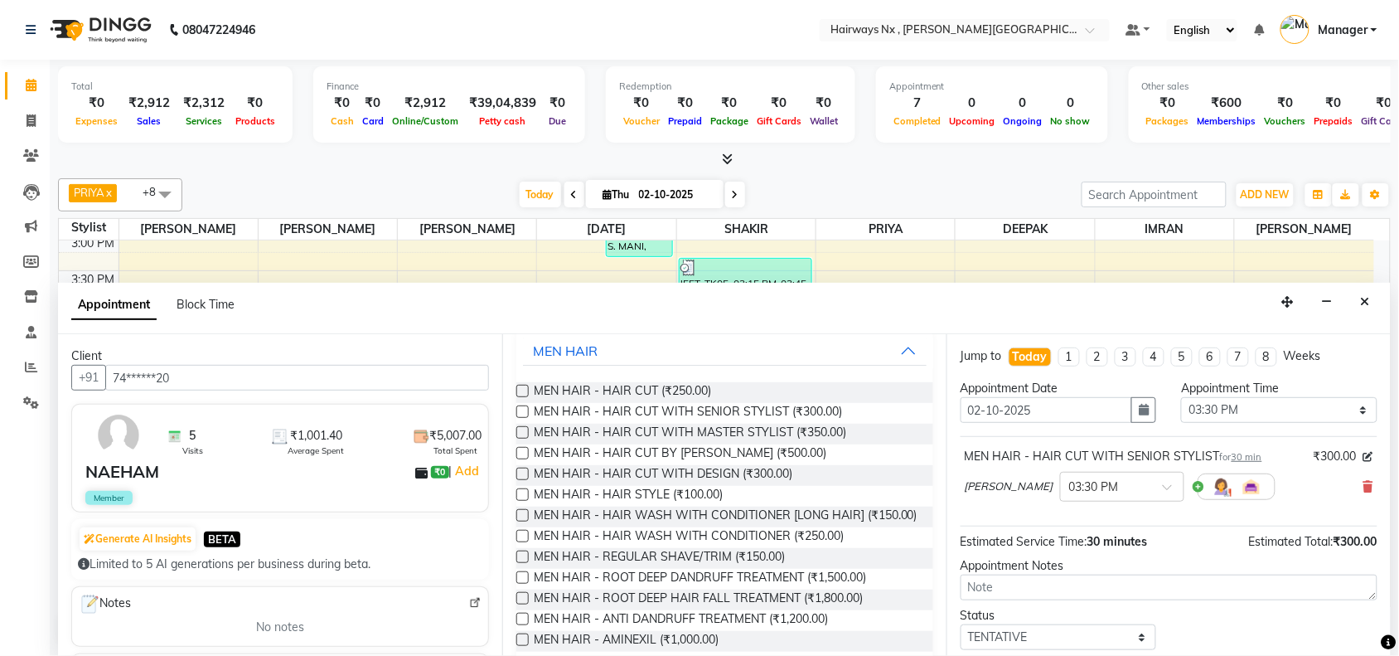
click at [522, 563] on label at bounding box center [522, 556] width 12 height 12
click at [522, 564] on input "checkbox" at bounding box center [521, 558] width 11 height 11
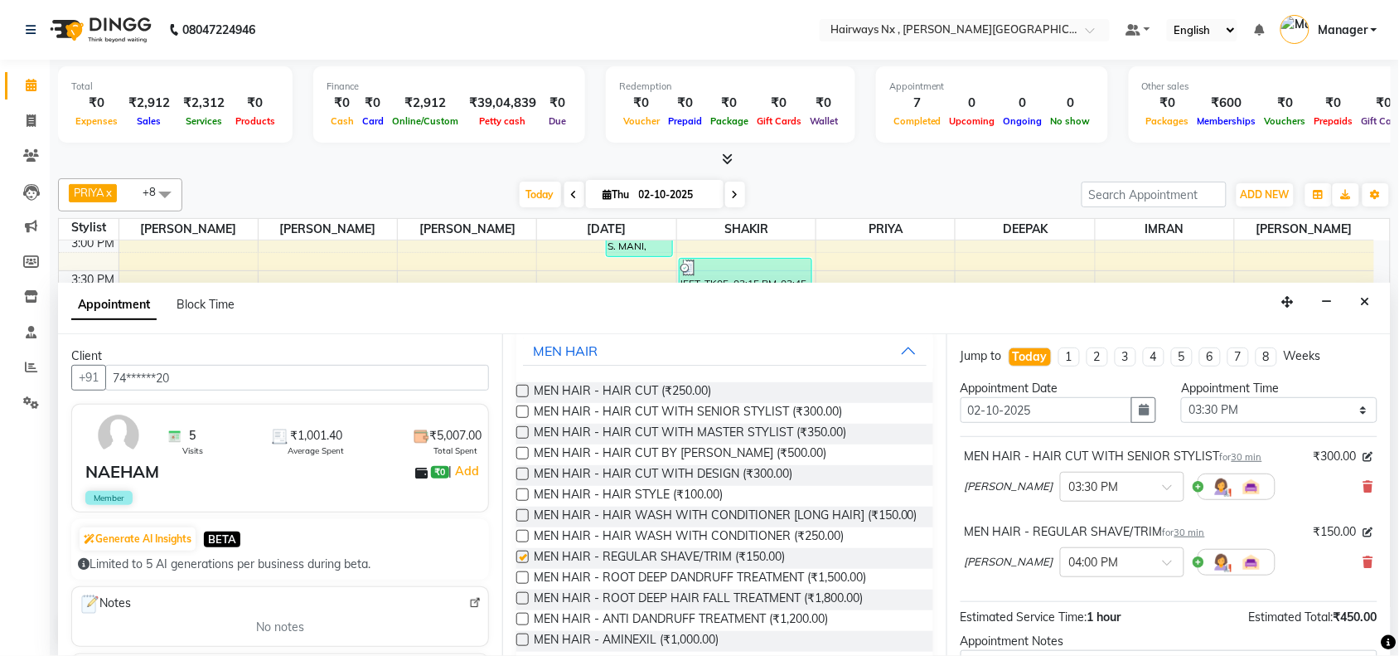
checkbox input "false"
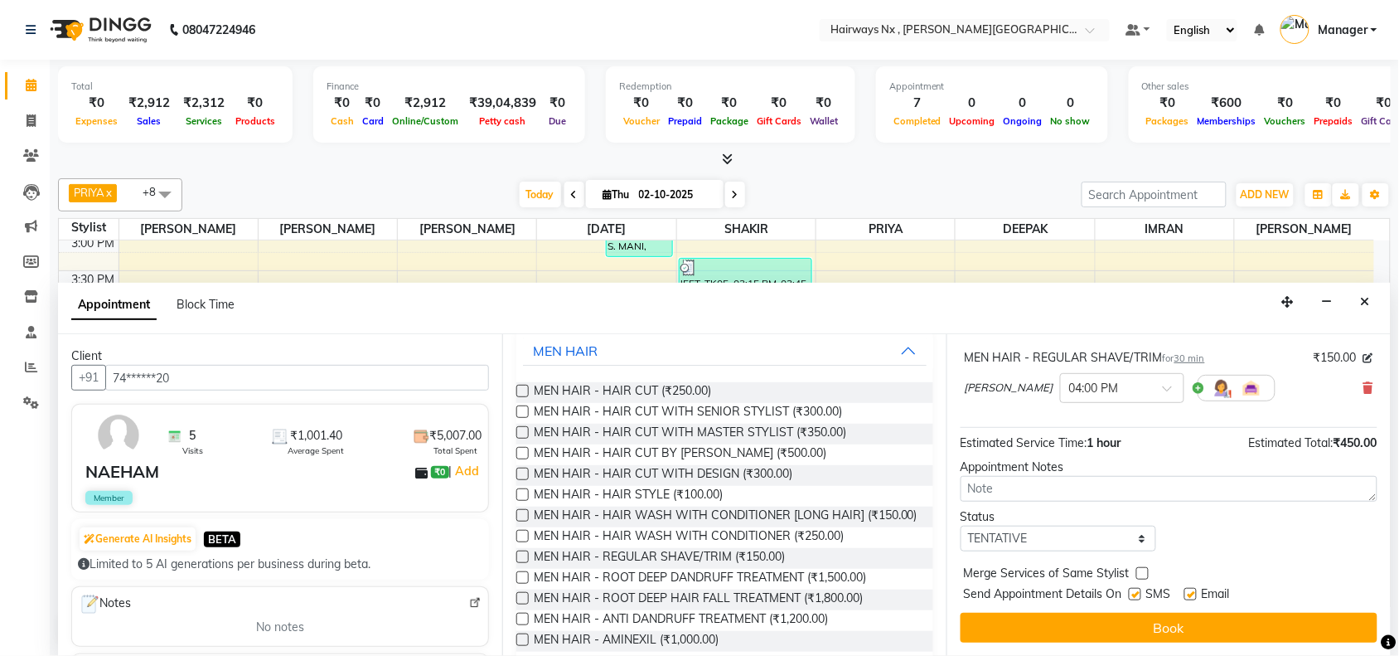
click at [1134, 594] on label at bounding box center [1135, 594] width 12 height 12
click at [1134, 594] on input "checkbox" at bounding box center [1134, 595] width 11 height 11
checkbox input "false"
click at [1186, 593] on label at bounding box center [1190, 594] width 12 height 12
click at [1186, 593] on input "checkbox" at bounding box center [1189, 595] width 11 height 11
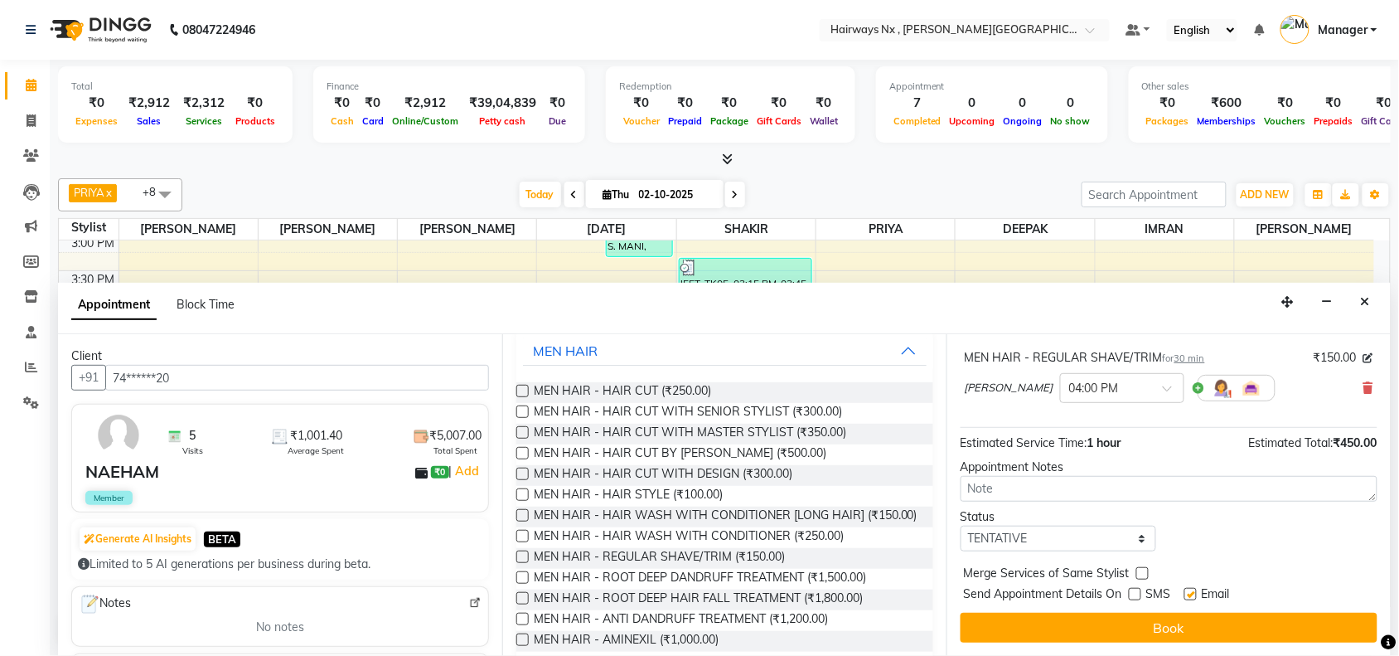
checkbox input "false"
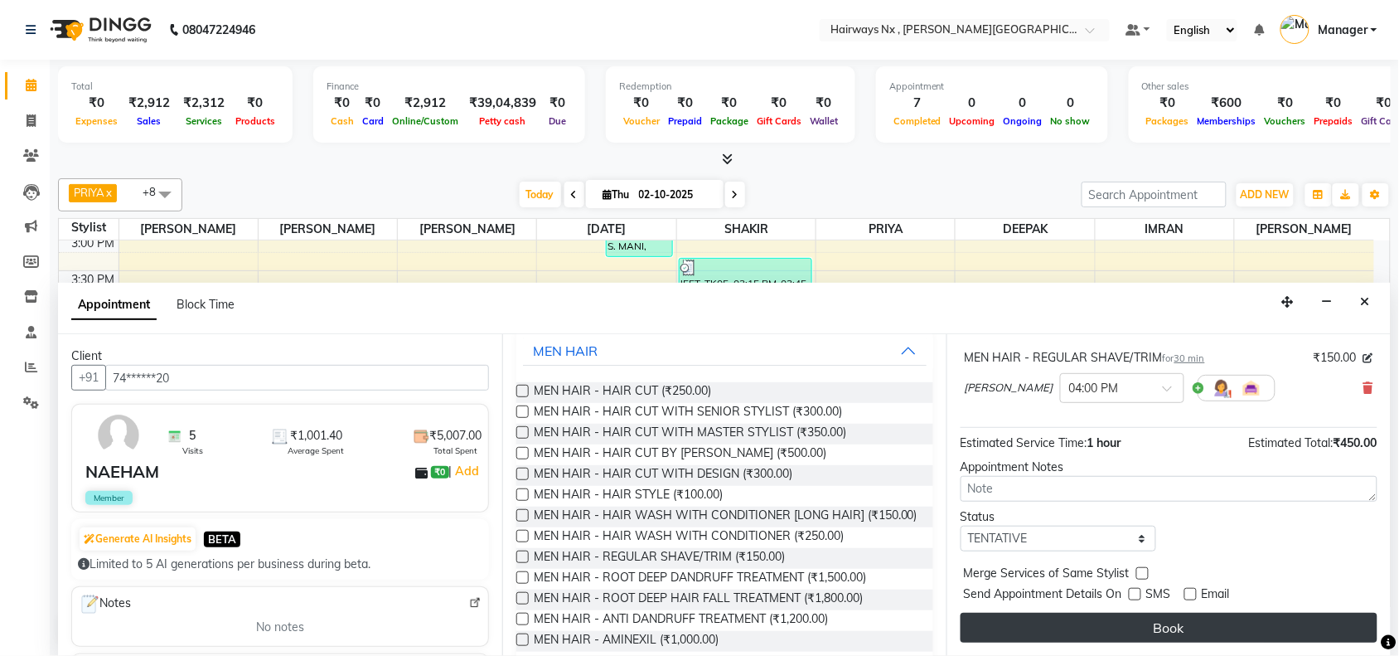
click at [1178, 628] on button "Book" at bounding box center [1169, 627] width 417 height 30
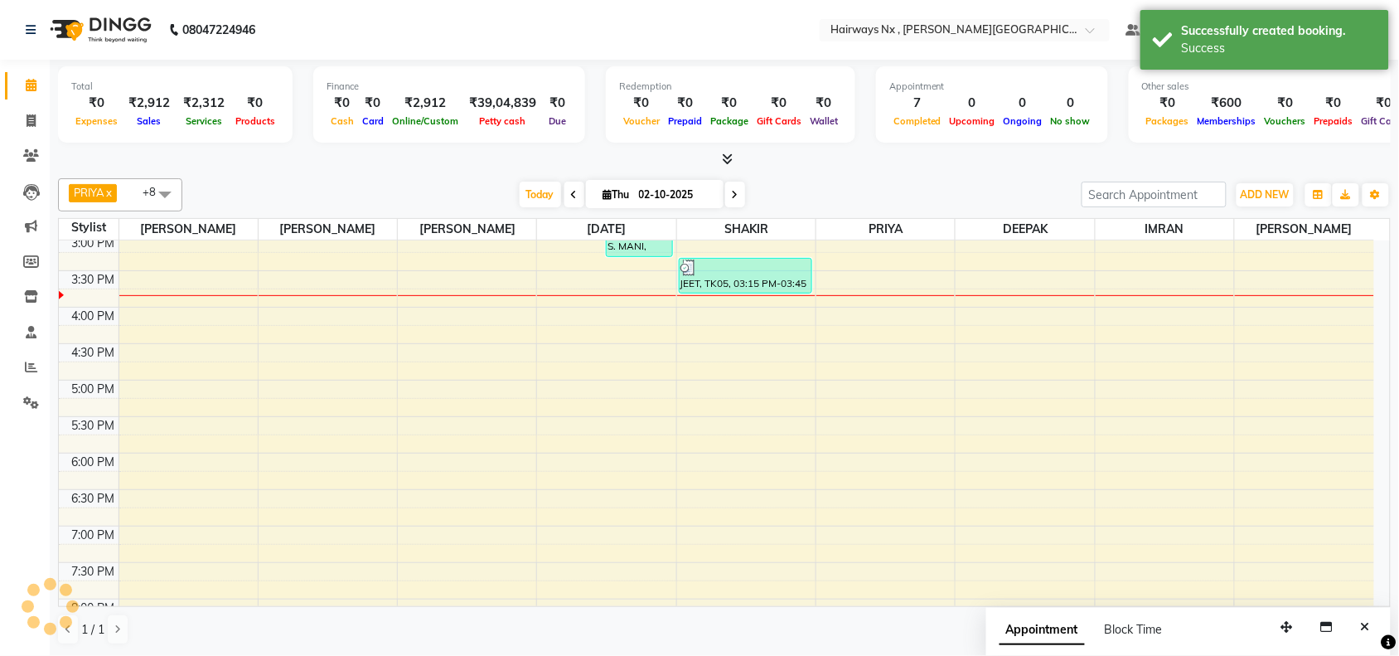
scroll to position [0, 0]
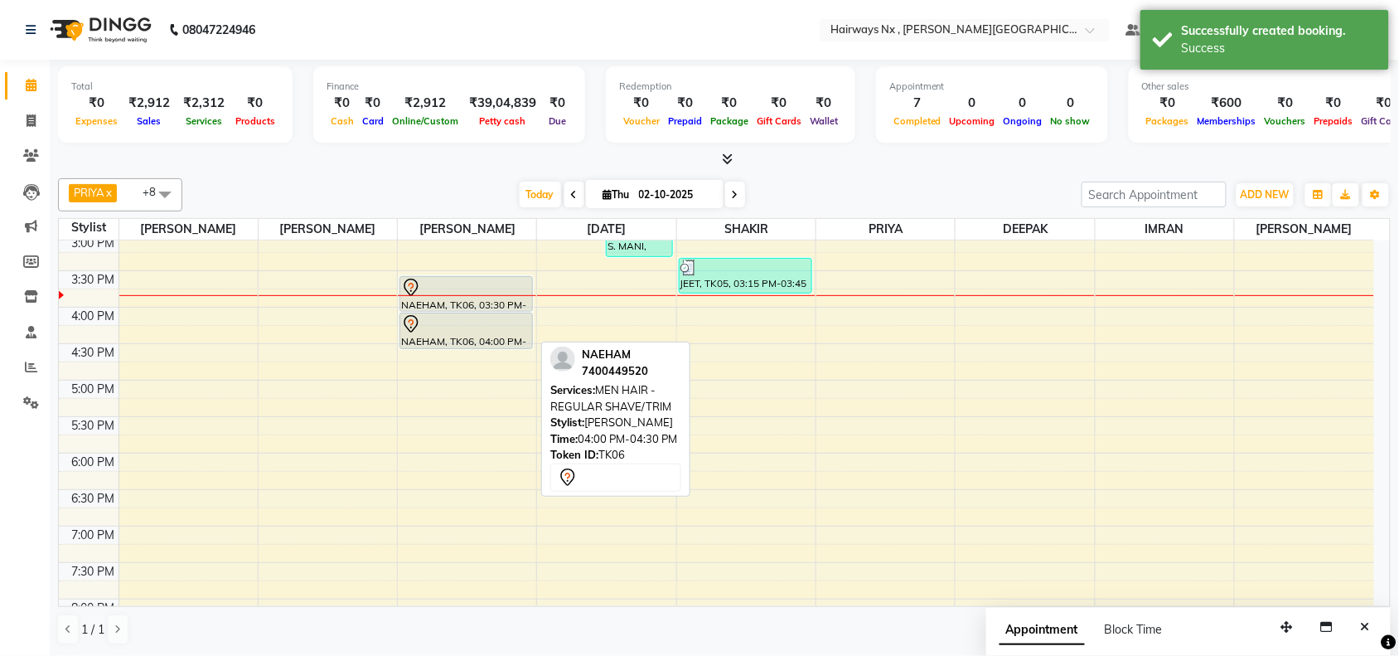
click at [450, 334] on div "NAEHAM, TK06, 04:00 PM-04:30 PM, MEN HAIR - REGULAR SHAVE/TRIM" at bounding box center [466, 330] width 132 height 35
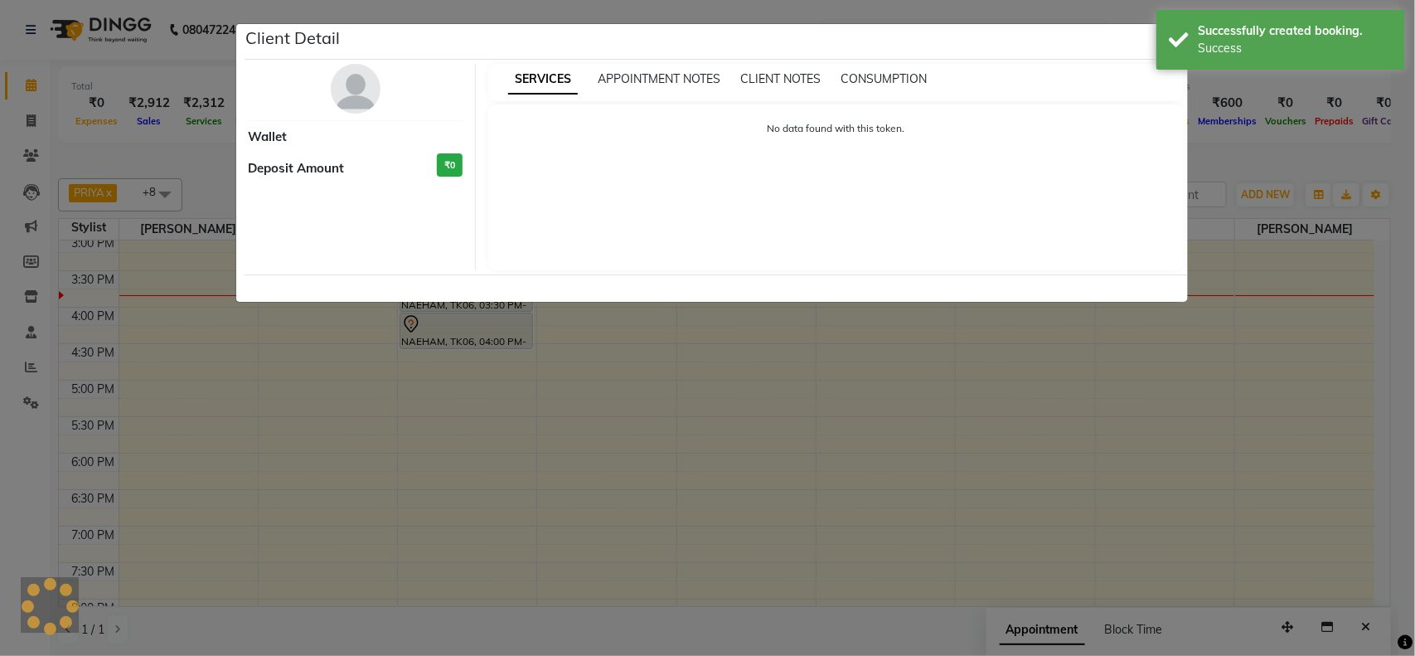
select select "7"
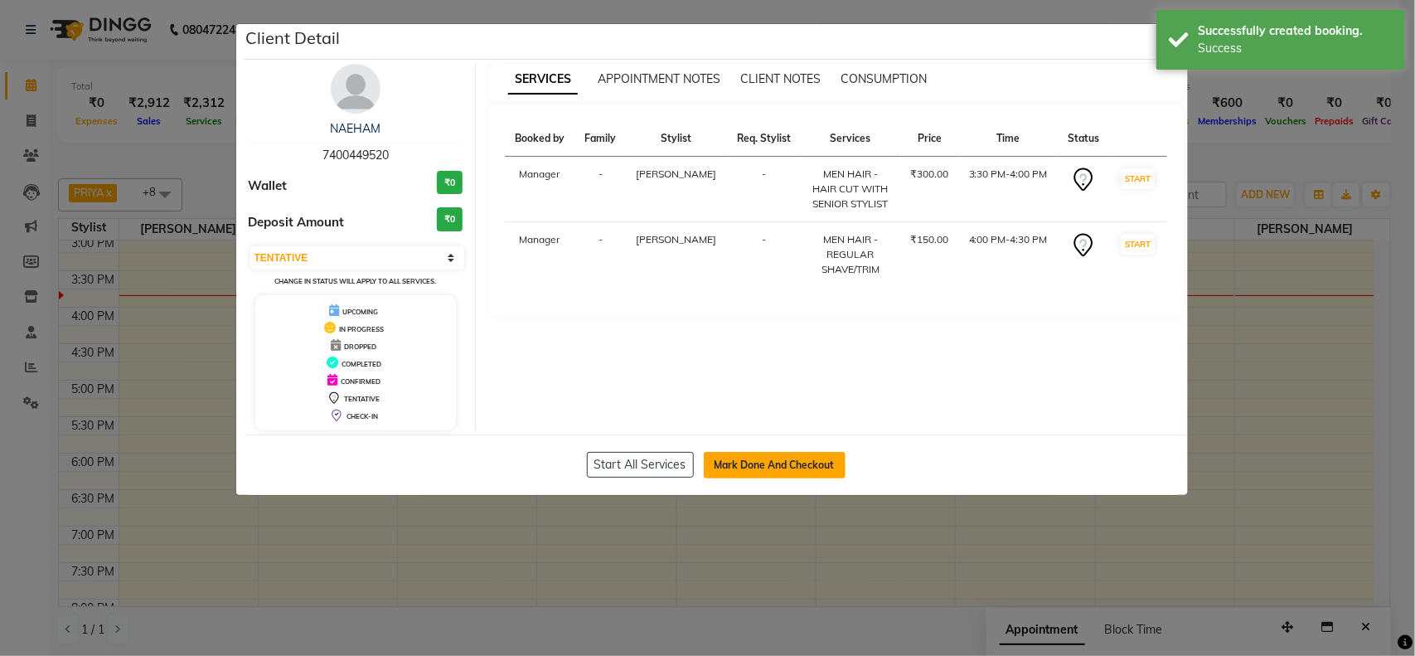
click at [733, 470] on button "Mark Done And Checkout" at bounding box center [775, 465] width 142 height 27
select select "service"
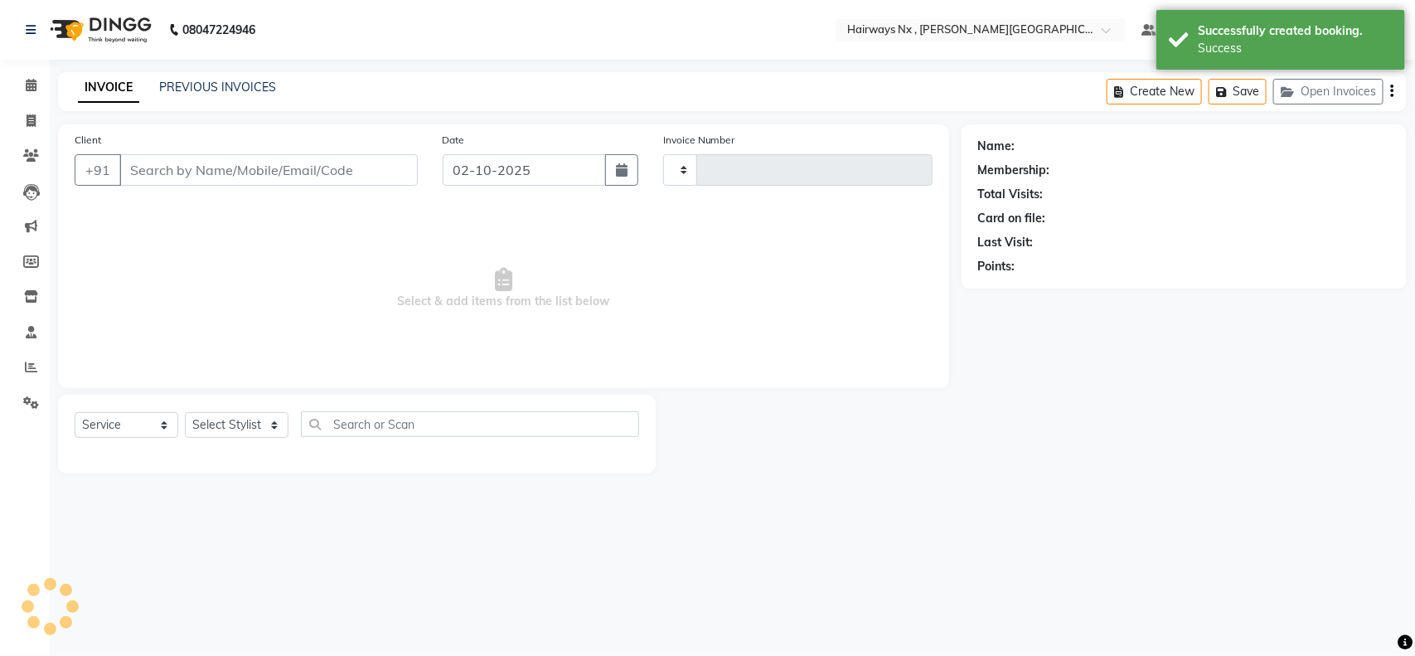
type input "1257"
select select "778"
type input "74******20"
select select "12973"
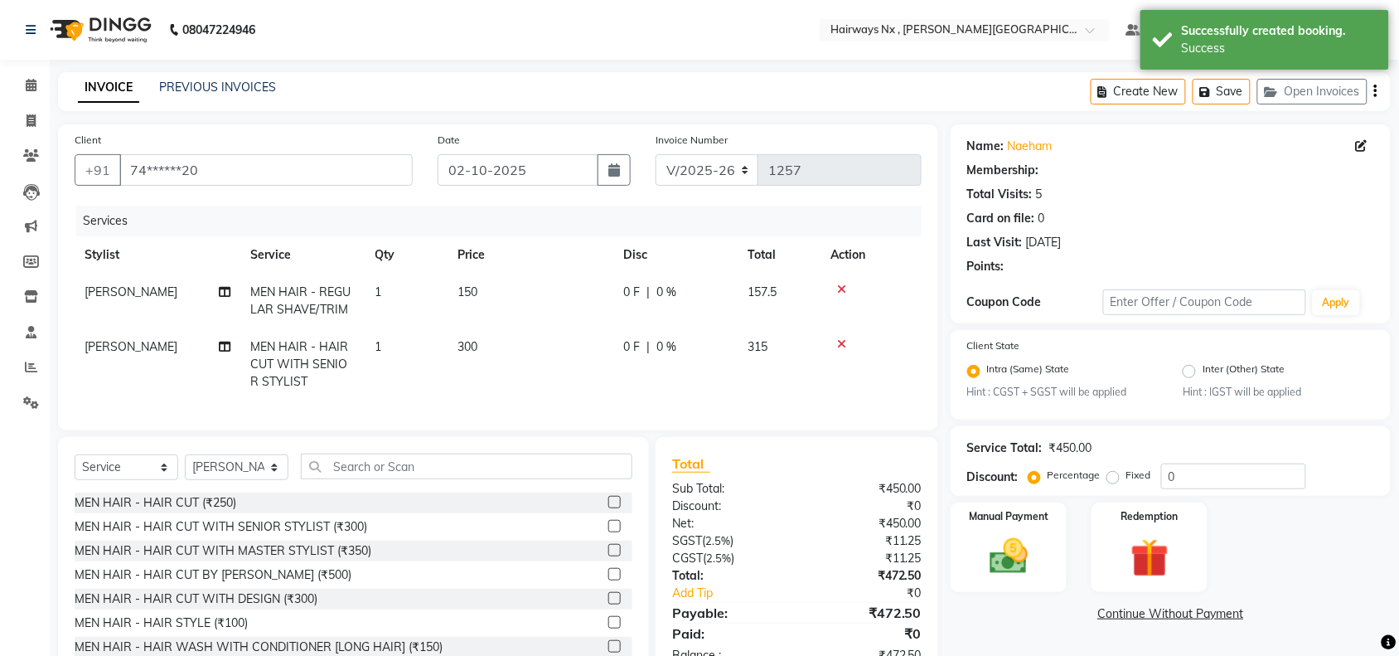
type input "20"
select select "1: Object"
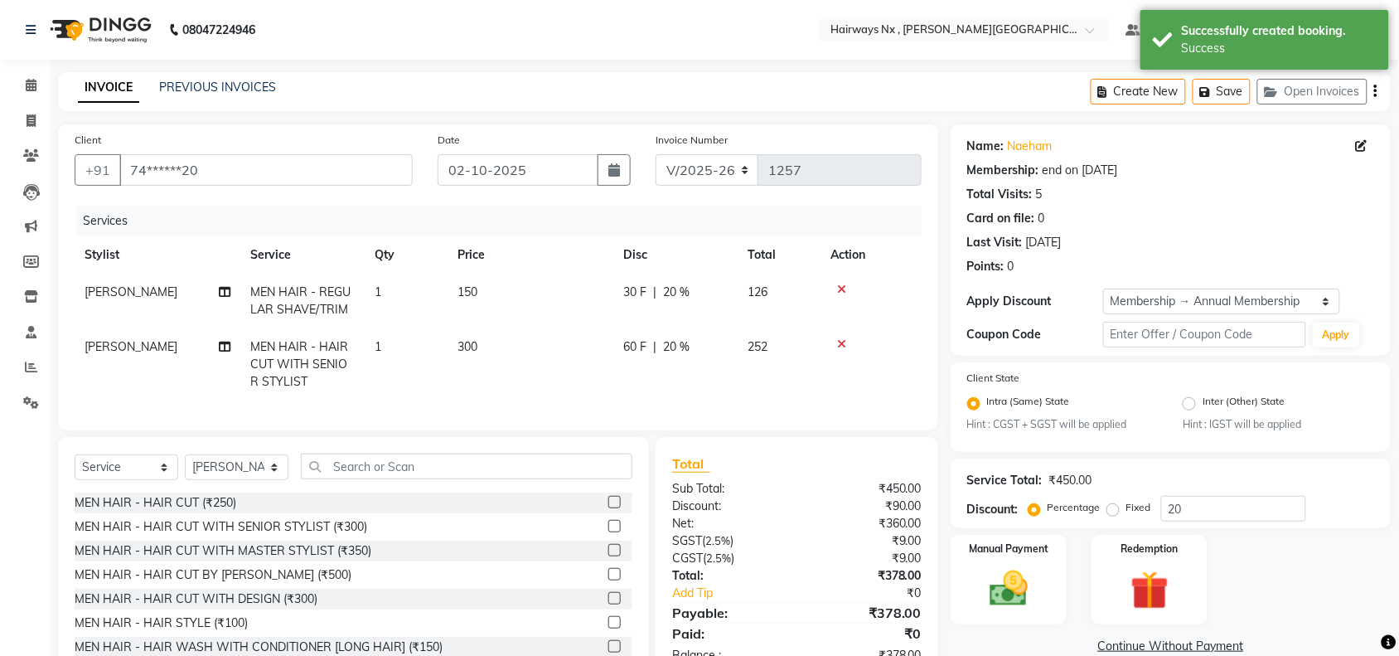
scroll to position [65, 0]
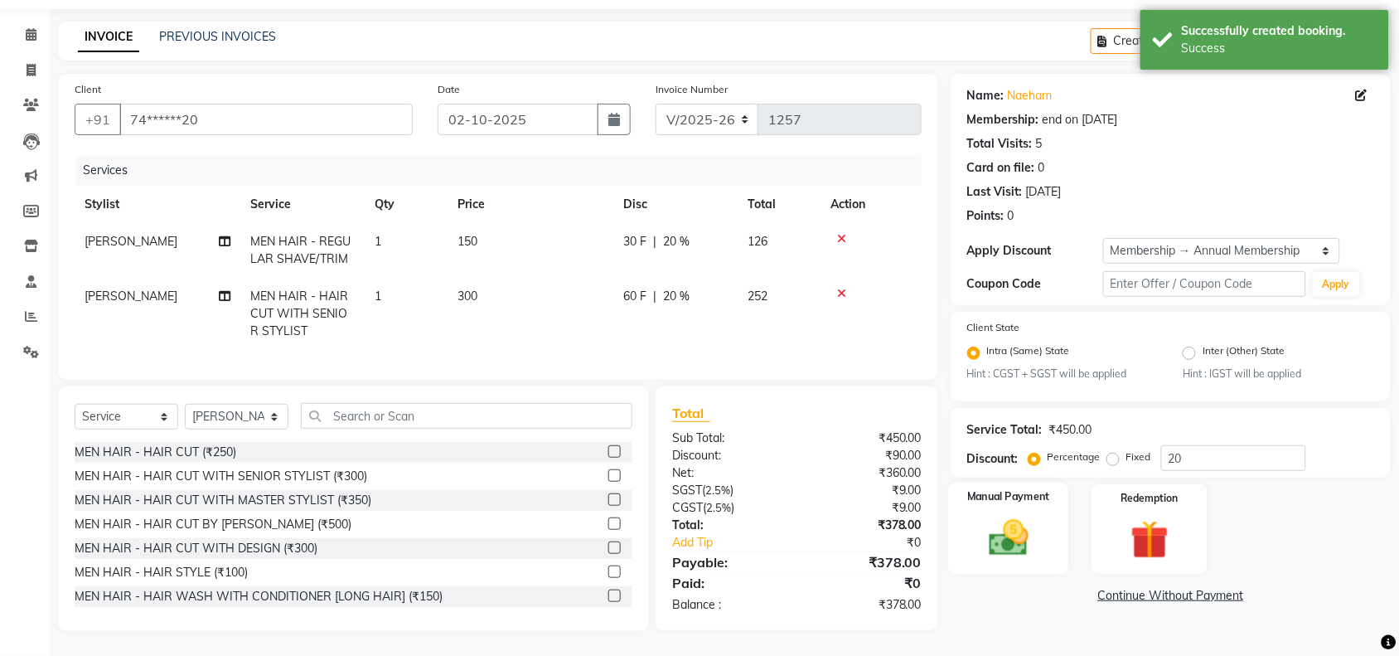
click at [1018, 516] on img at bounding box center [1008, 539] width 65 height 46
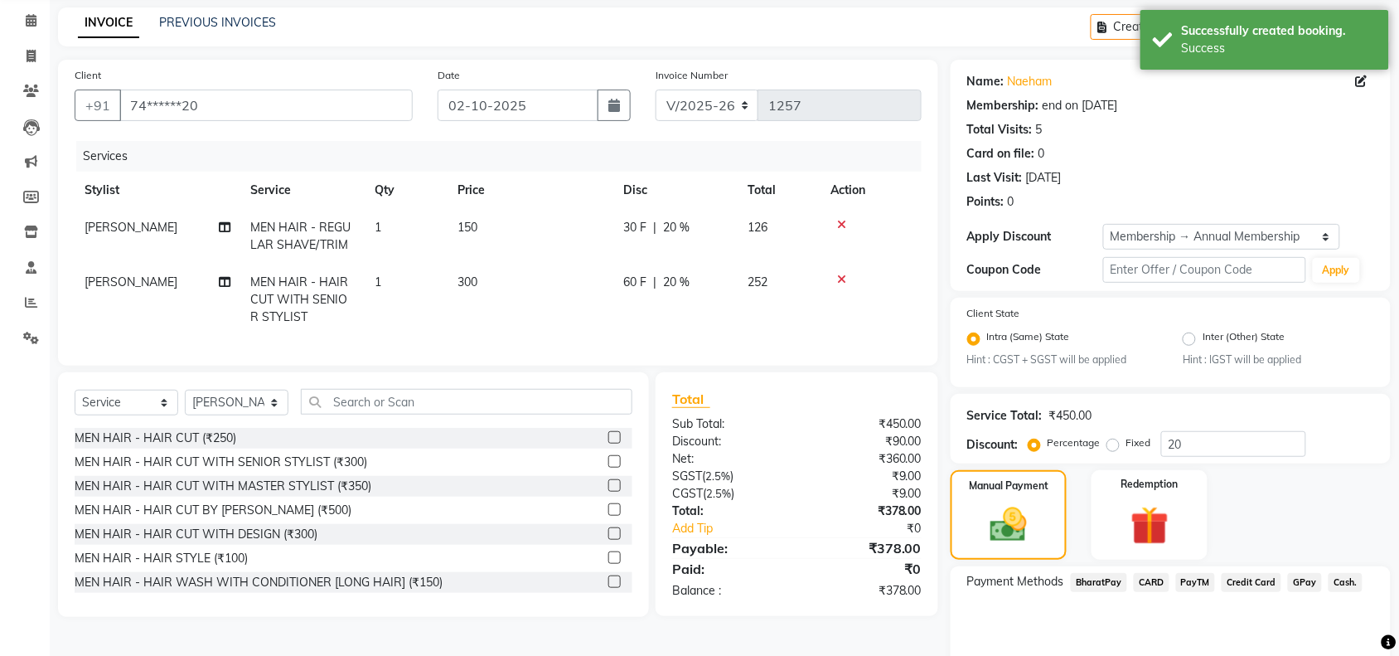
scroll to position [131, 0]
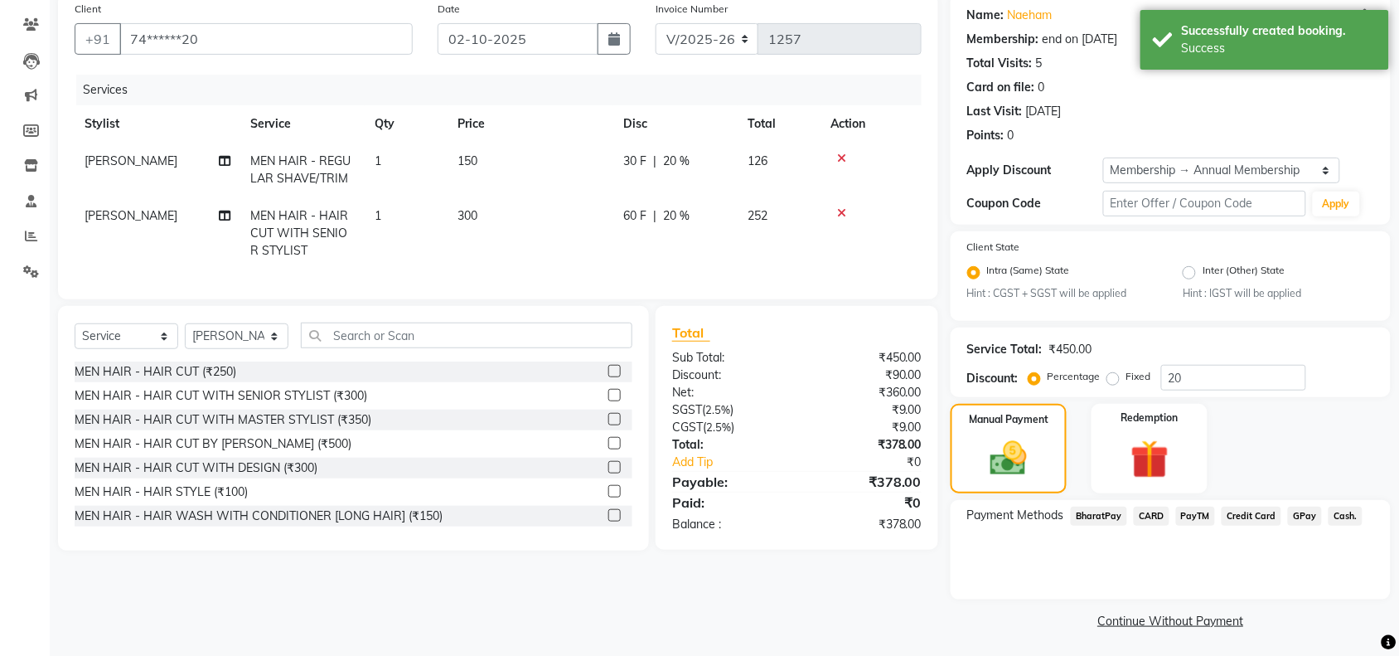
click at [1310, 514] on span "GPay" at bounding box center [1305, 515] width 34 height 19
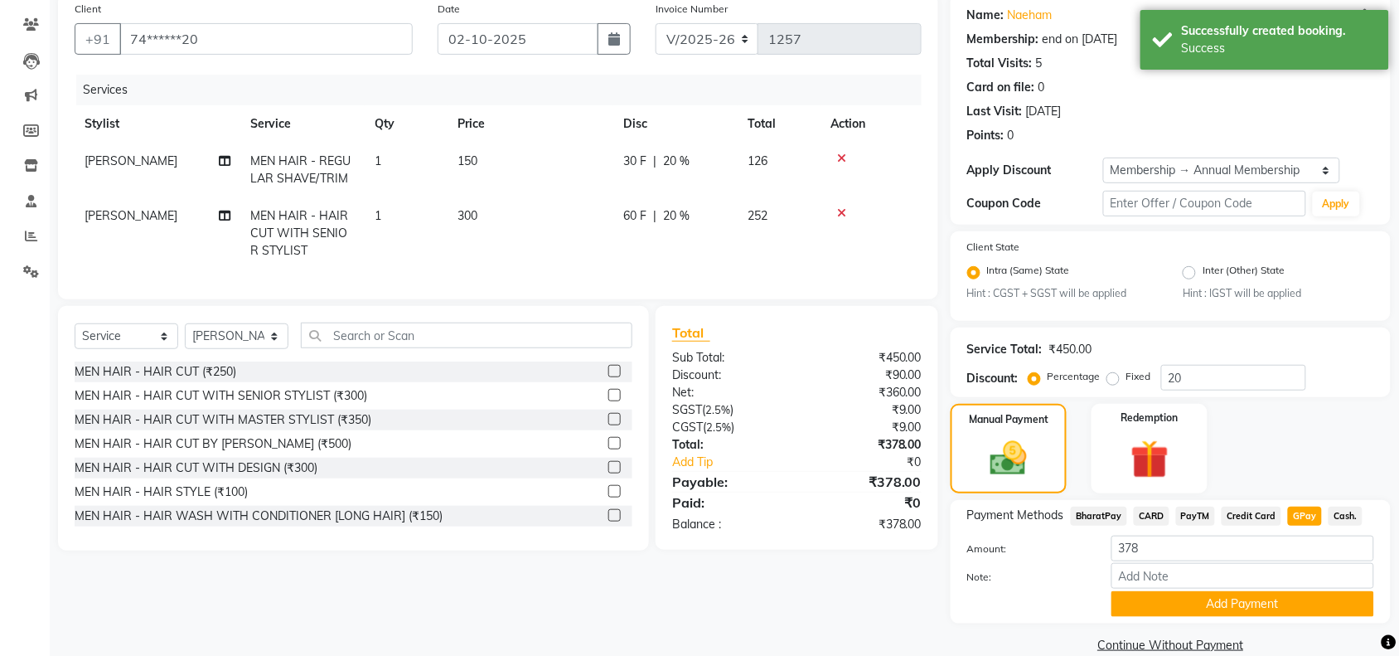
scroll to position [155, 0]
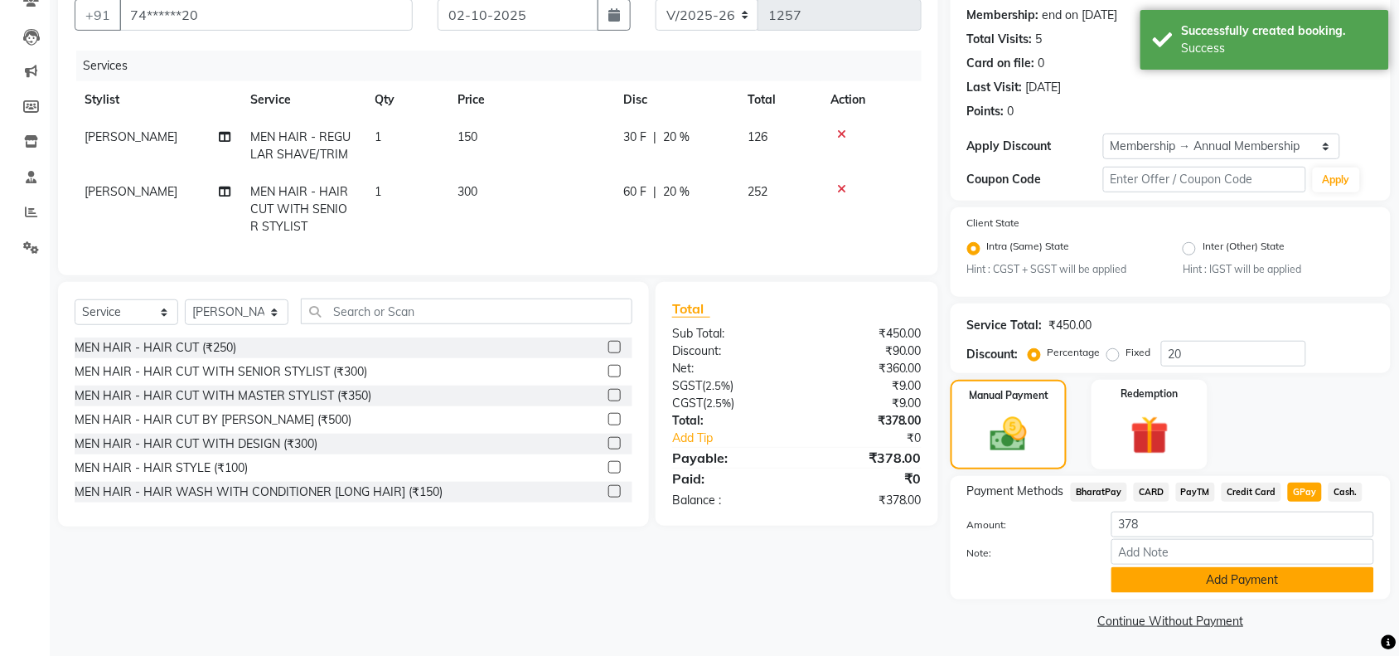
click at [1181, 584] on button "Add Payment" at bounding box center [1242, 580] width 263 height 26
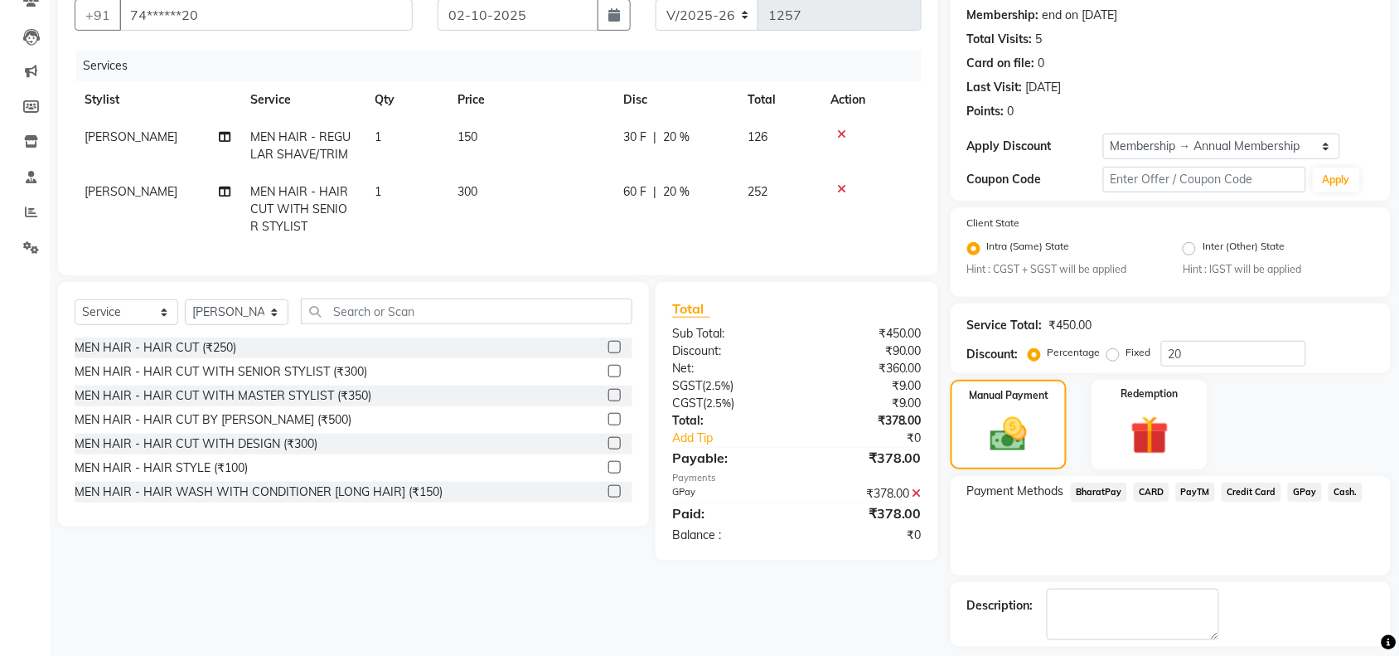
scroll to position [225, 0]
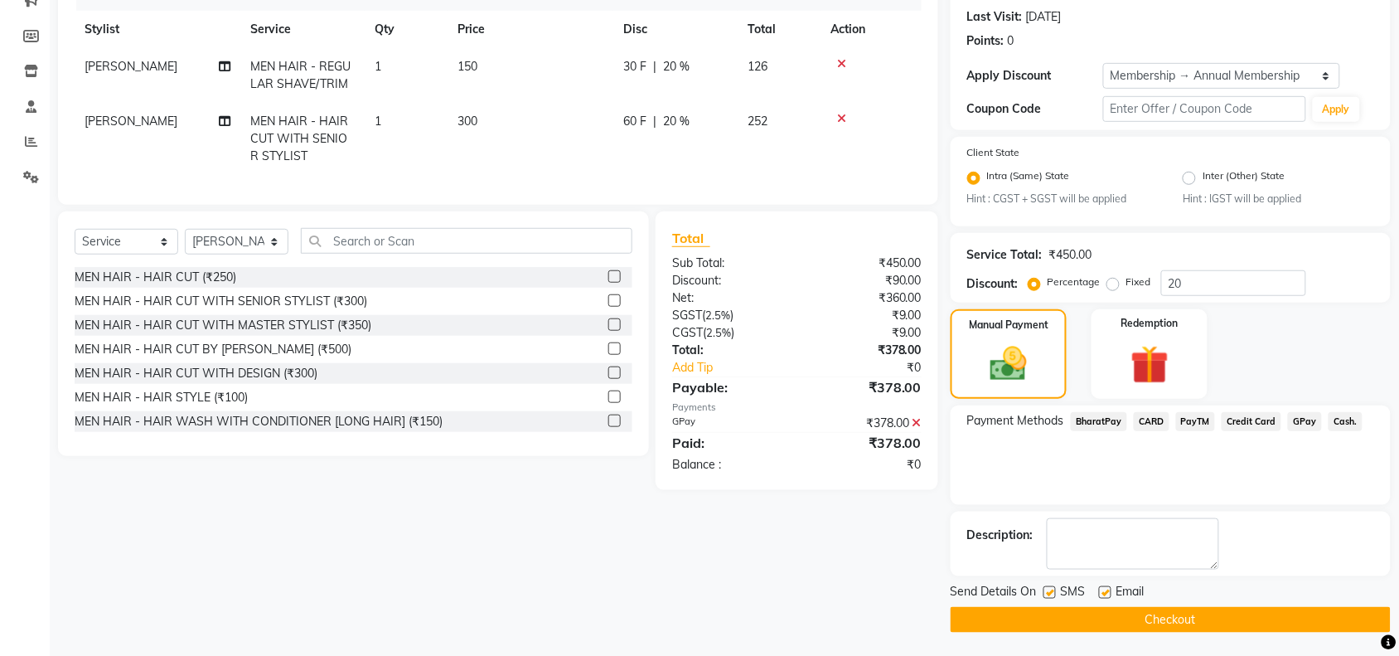
click at [1111, 614] on button "Checkout" at bounding box center [1171, 620] width 440 height 26
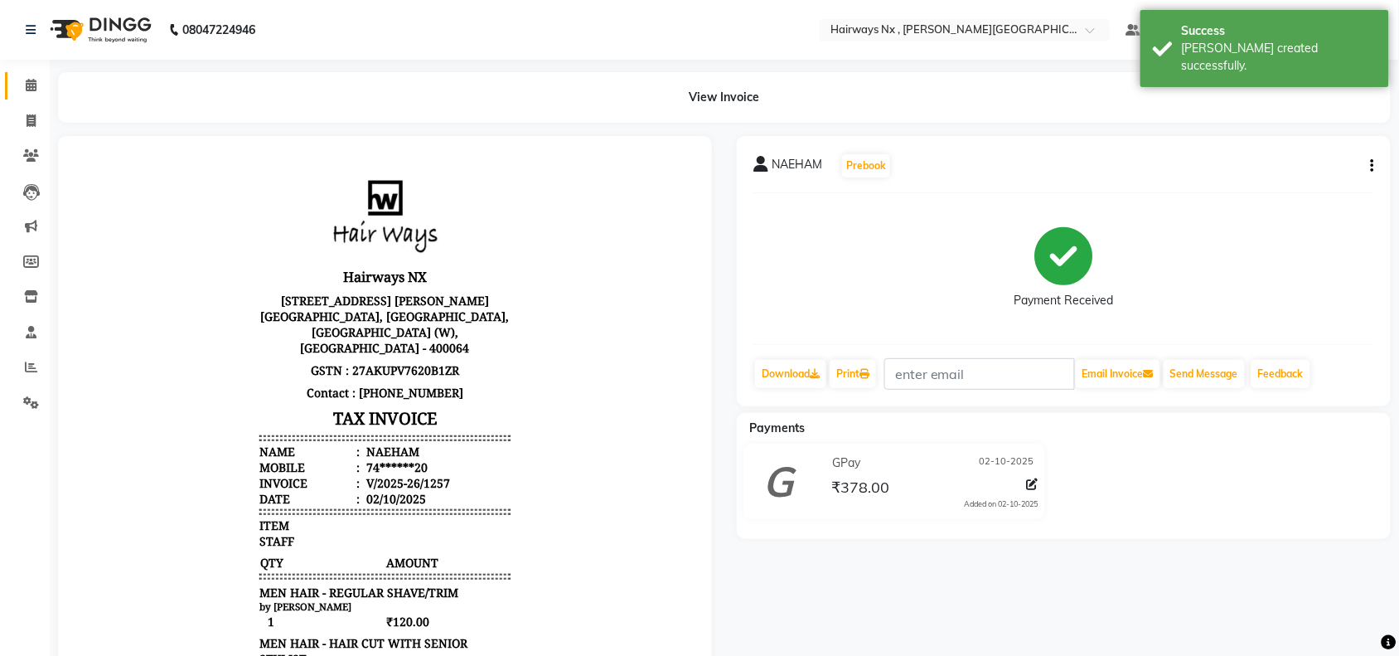
click at [30, 85] on icon at bounding box center [31, 85] width 11 height 12
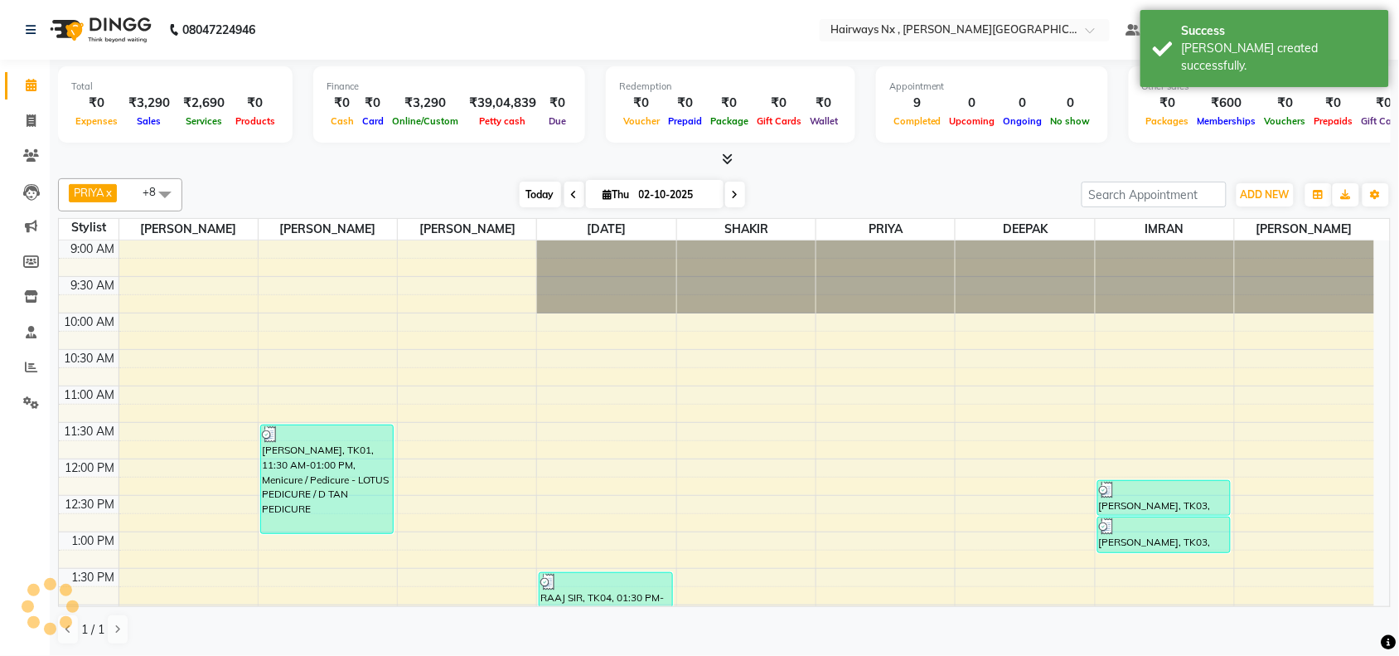
click at [520, 182] on span "Today" at bounding box center [540, 195] width 41 height 26
